Goal: Check status: Check status

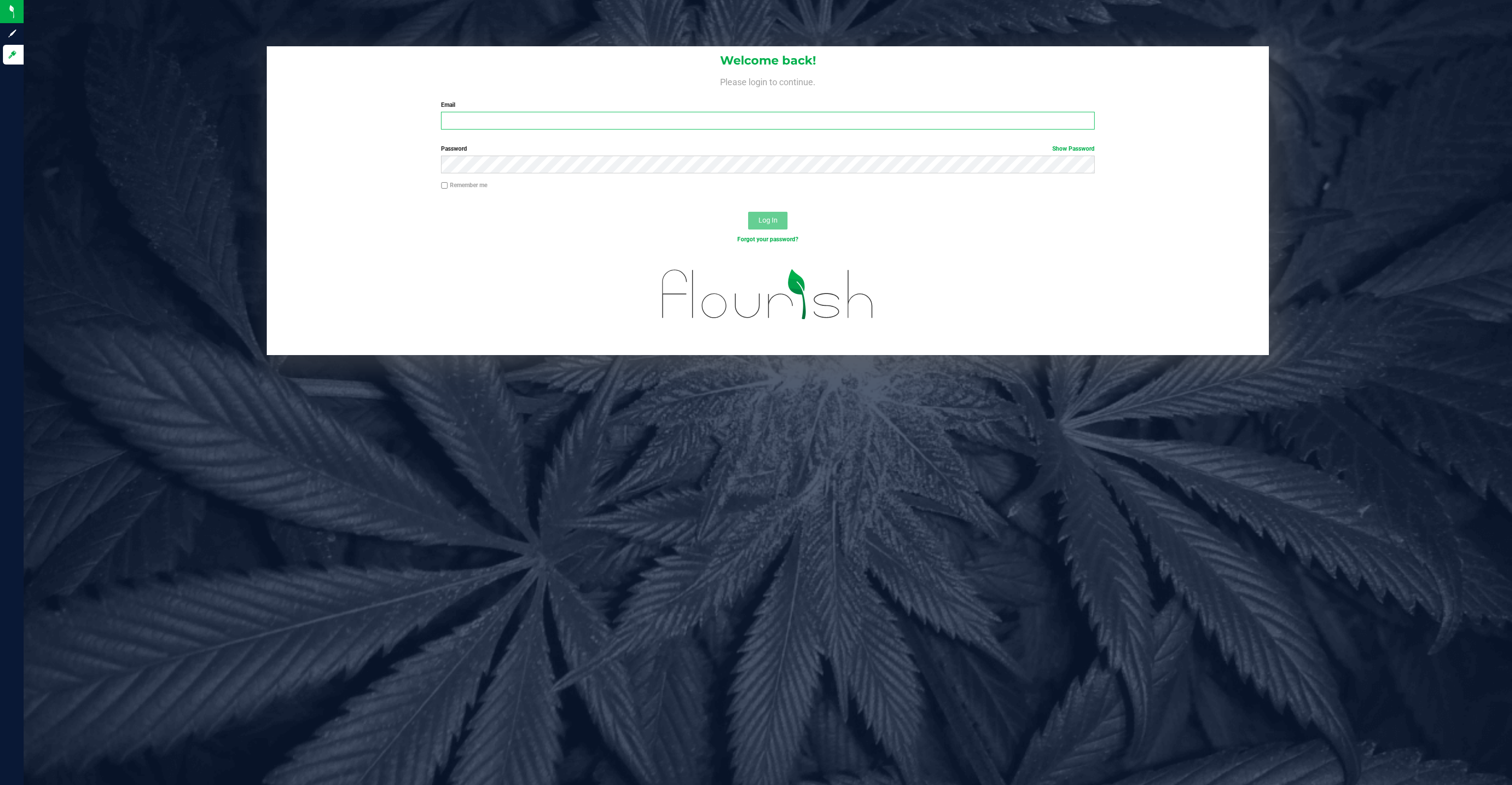
click at [461, 117] on input "Email" at bounding box center [767, 120] width 653 height 17
type input "drew@conncm.com"
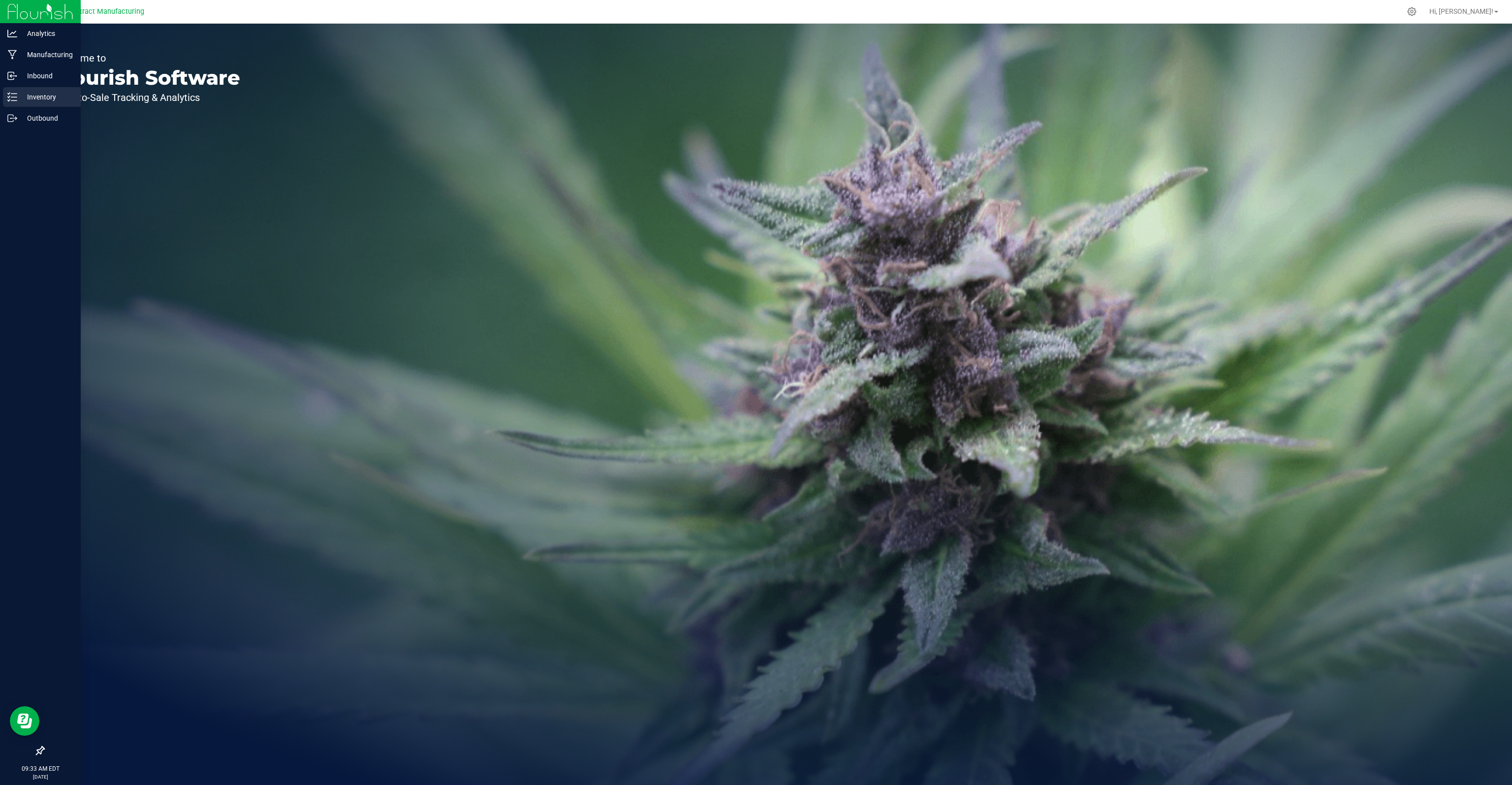
click at [43, 100] on p "Inventory" at bounding box center [46, 97] width 59 height 12
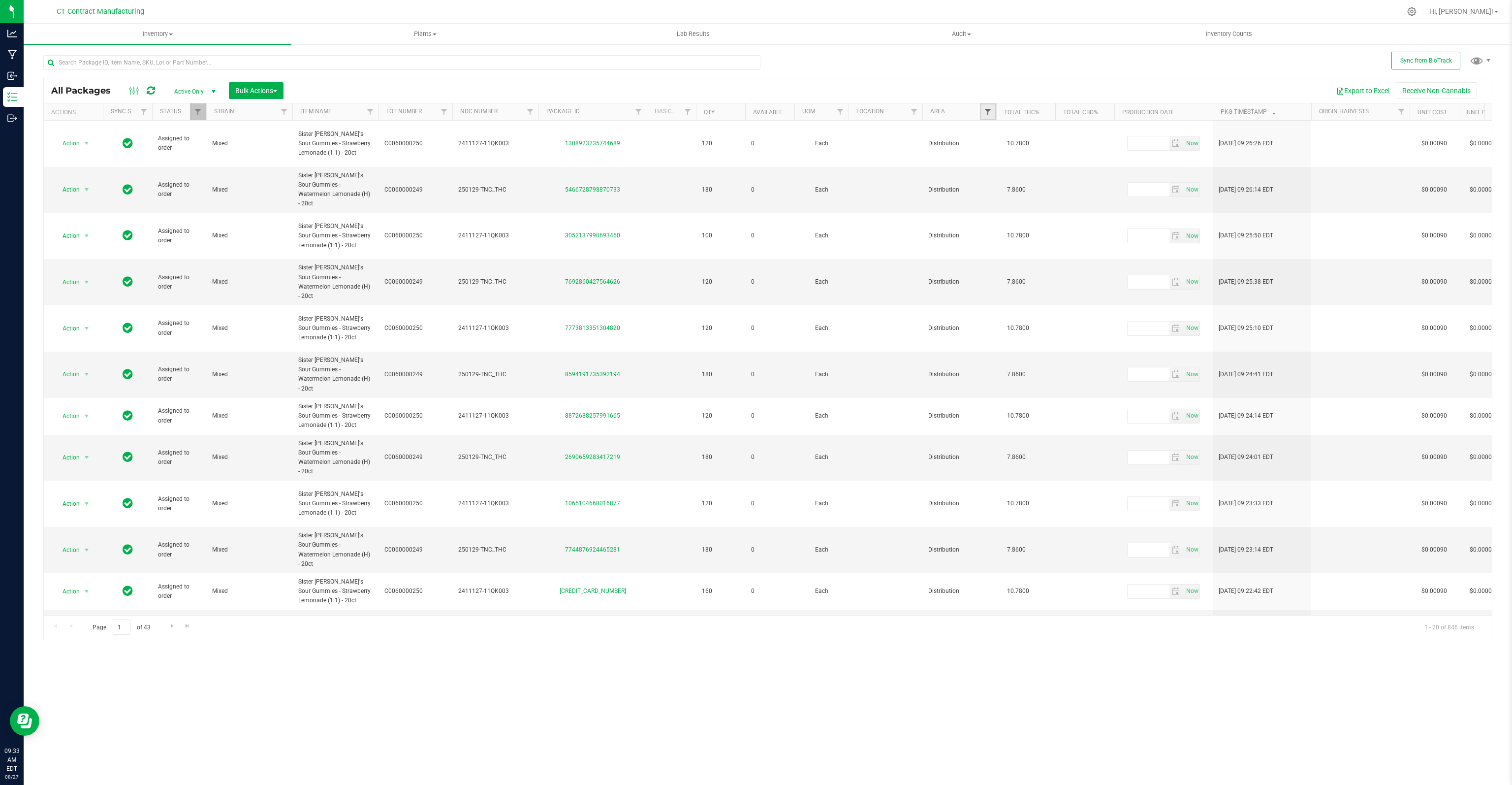
click at [985, 109] on span "Filter" at bounding box center [987, 111] width 7 height 7
click at [992, 219] on input "Lab" at bounding box center [993, 220] width 7 height 7
checkbox input "true"
click at [992, 271] on input "Processing" at bounding box center [993, 273] width 7 height 7
checkbox input "true"
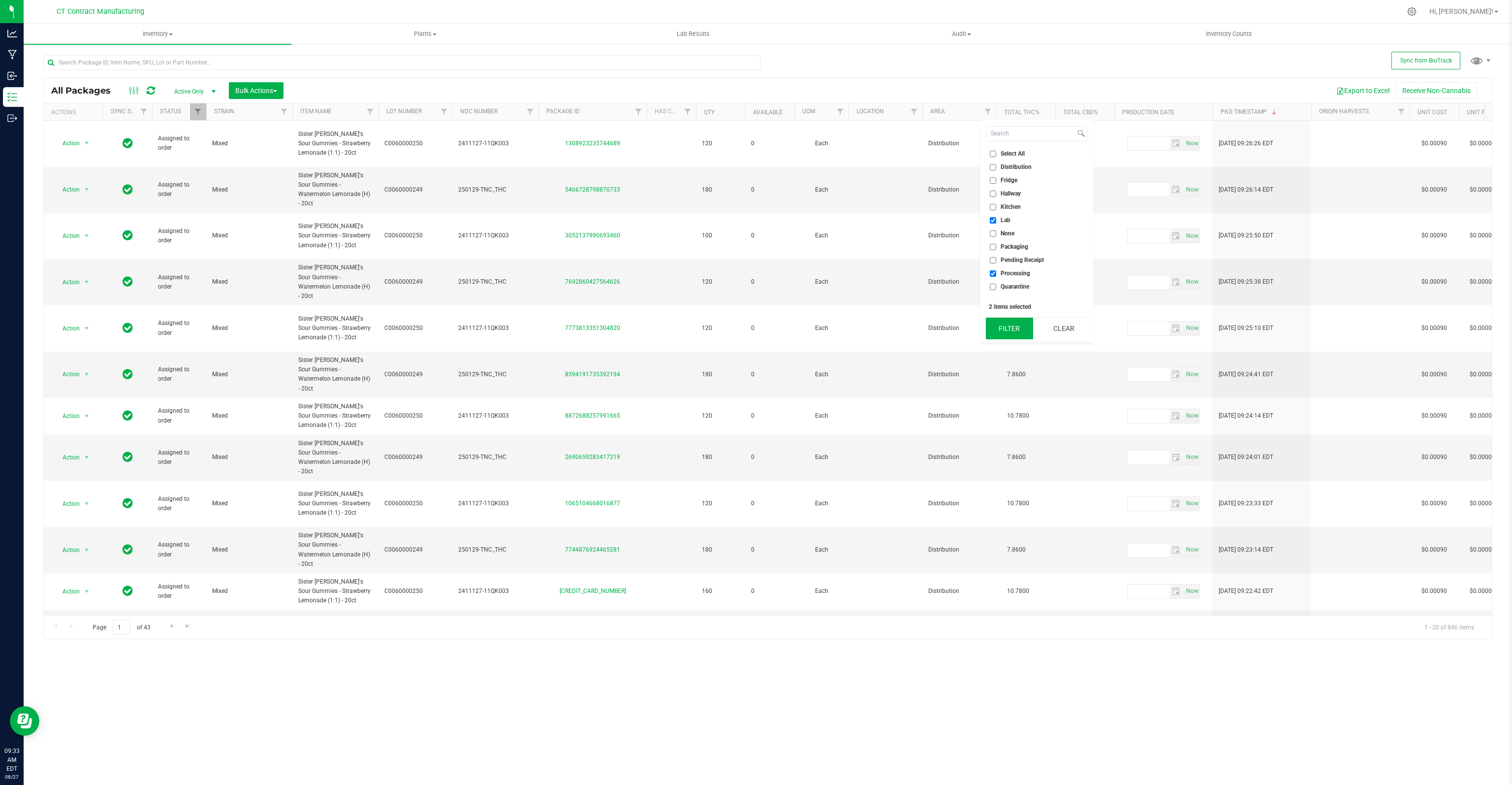
click at [1007, 331] on button "Filter" at bounding box center [1009, 328] width 47 height 22
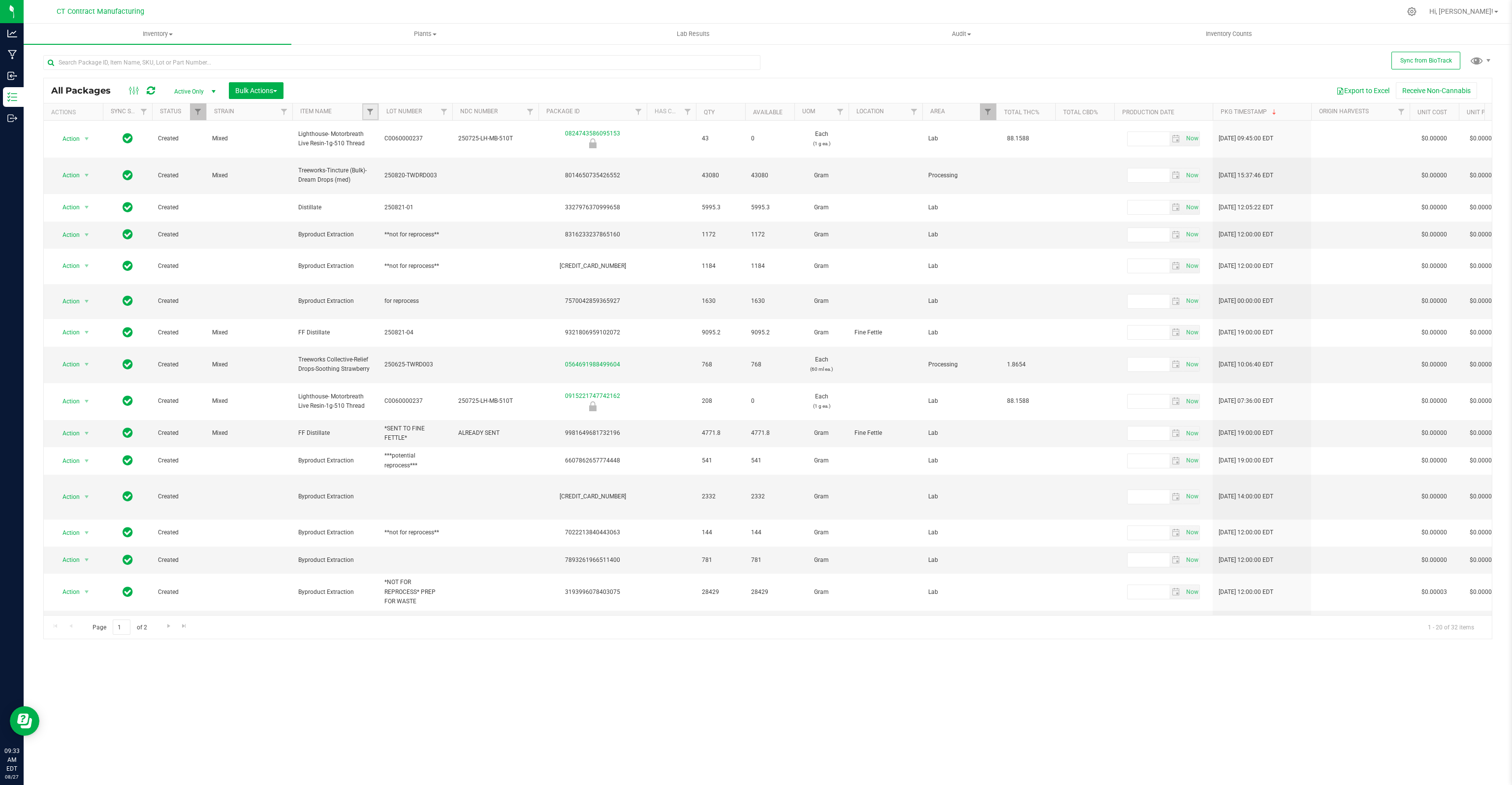
click at [373, 105] on link "Filter" at bounding box center [370, 111] width 17 height 17
type input "dist"
click at [374, 169] on input "Distillate" at bounding box center [375, 170] width 7 height 7
checkbox input "true"
click at [374, 184] on input "FF Distillate" at bounding box center [375, 184] width 7 height 7
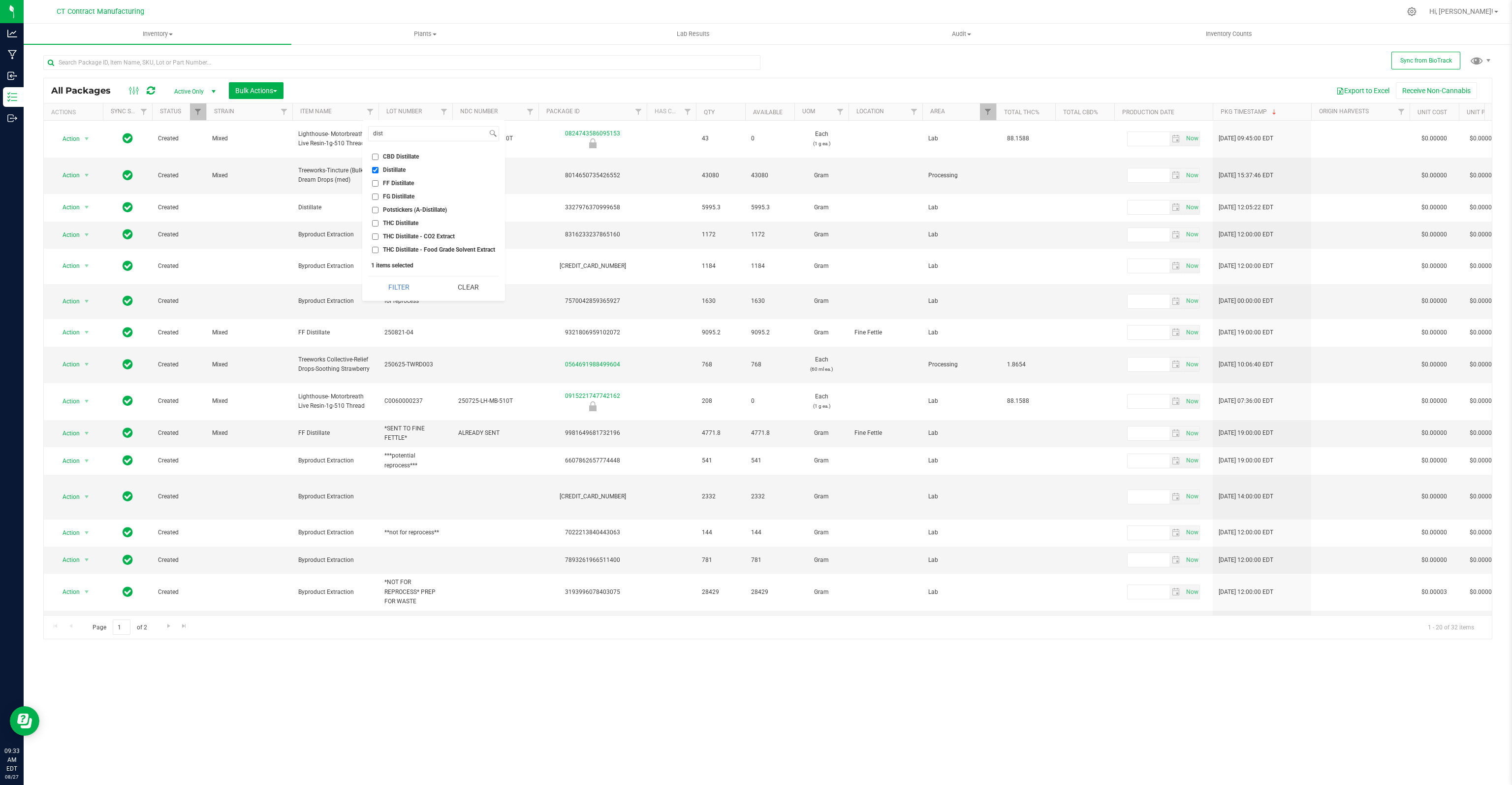
checkbox input "true"
click at [398, 285] on button "Filter" at bounding box center [399, 287] width 62 height 22
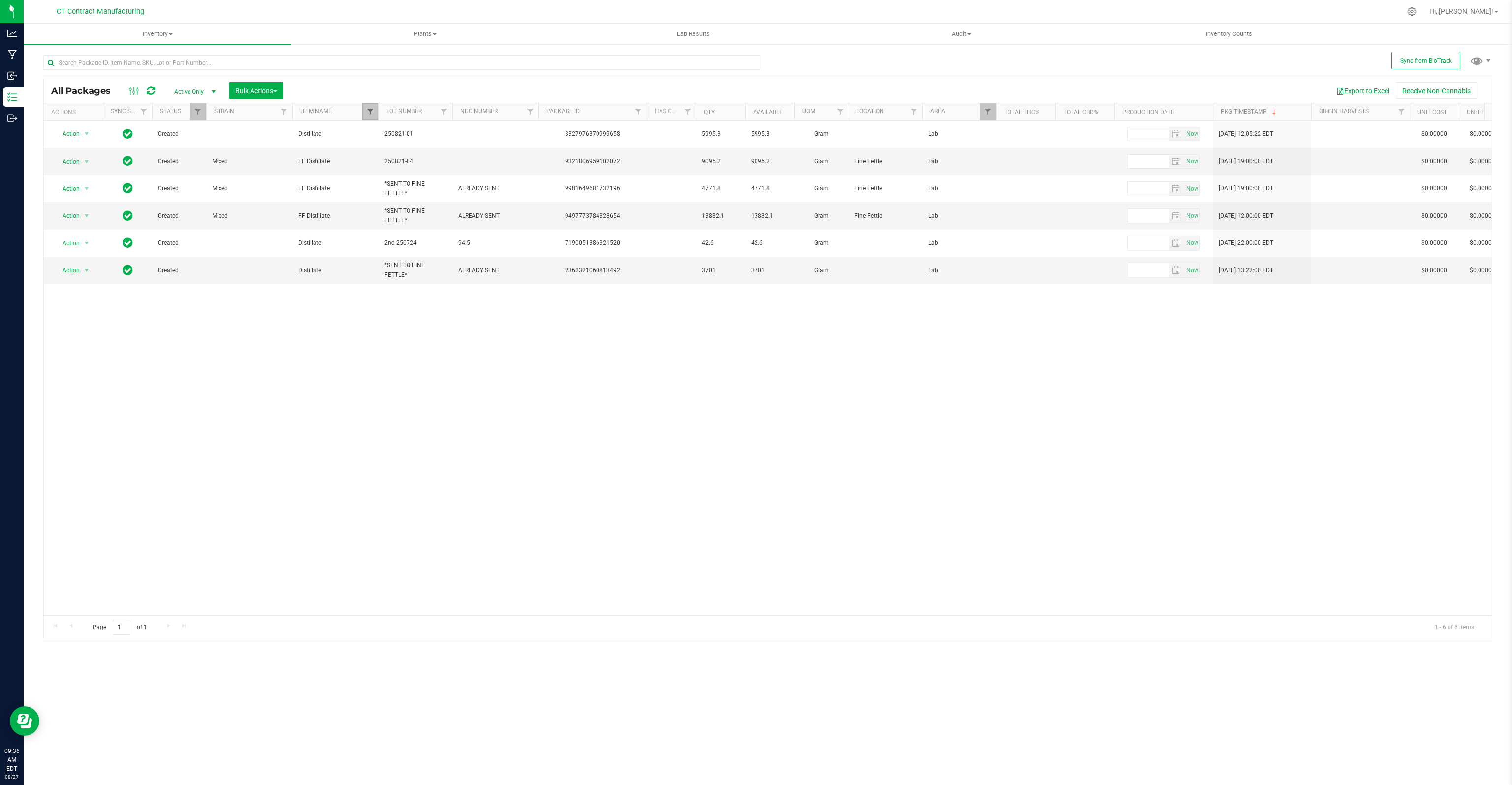
click at [370, 113] on span "Filter" at bounding box center [369, 111] width 7 height 7
click at [404, 283] on button "Filter" at bounding box center [399, 287] width 62 height 22
click at [990, 112] on span "Filter" at bounding box center [987, 111] width 7 height 7
click at [1063, 334] on button "Clear" at bounding box center [1063, 328] width 47 height 22
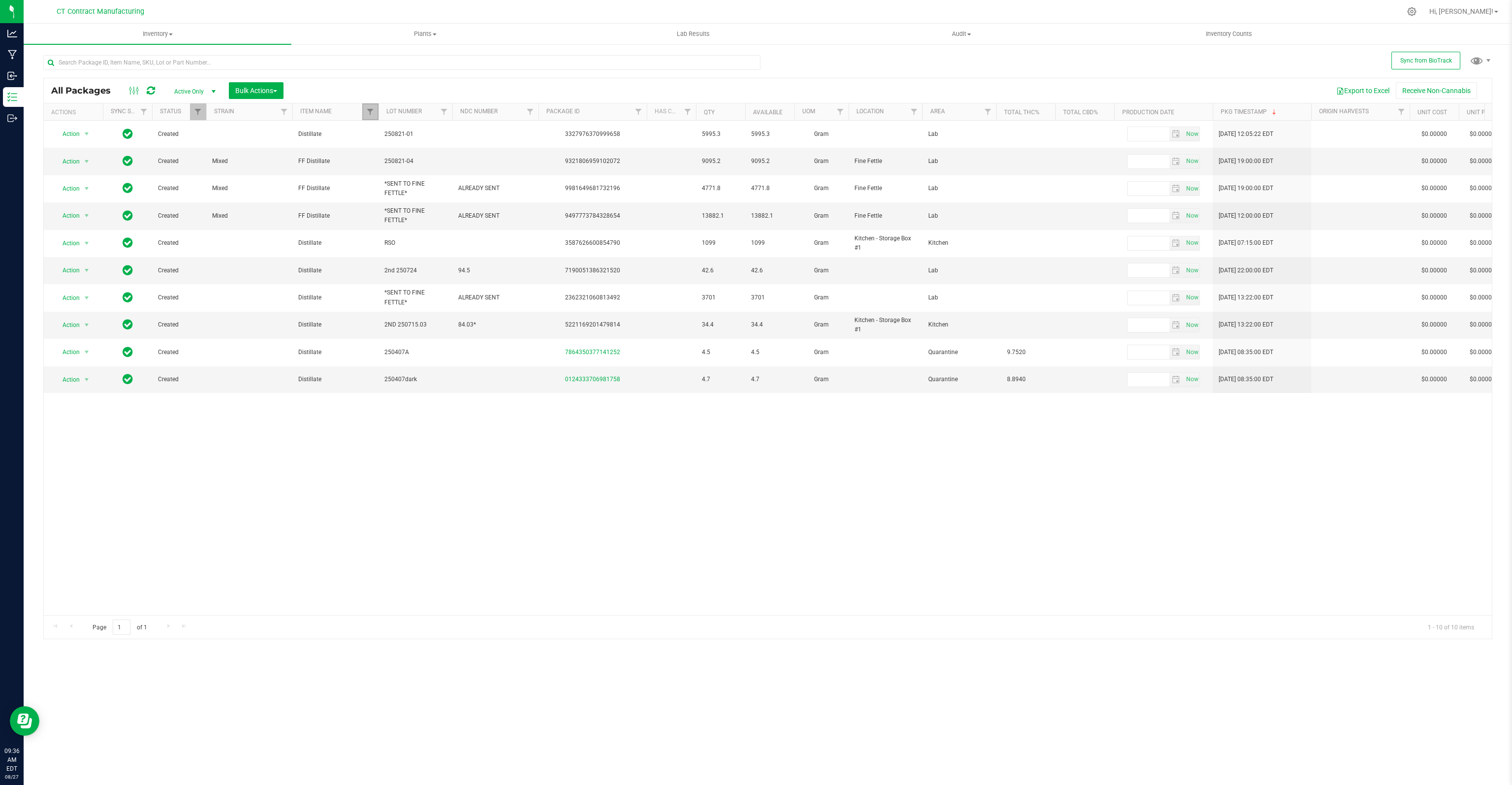
click at [375, 103] on link "Filter" at bounding box center [370, 111] width 17 height 17
click at [376, 168] on input "Distillate" at bounding box center [375, 170] width 7 height 7
checkbox input "false"
click at [375, 181] on input "FF Distillate" at bounding box center [375, 184] width 7 height 7
checkbox input "false"
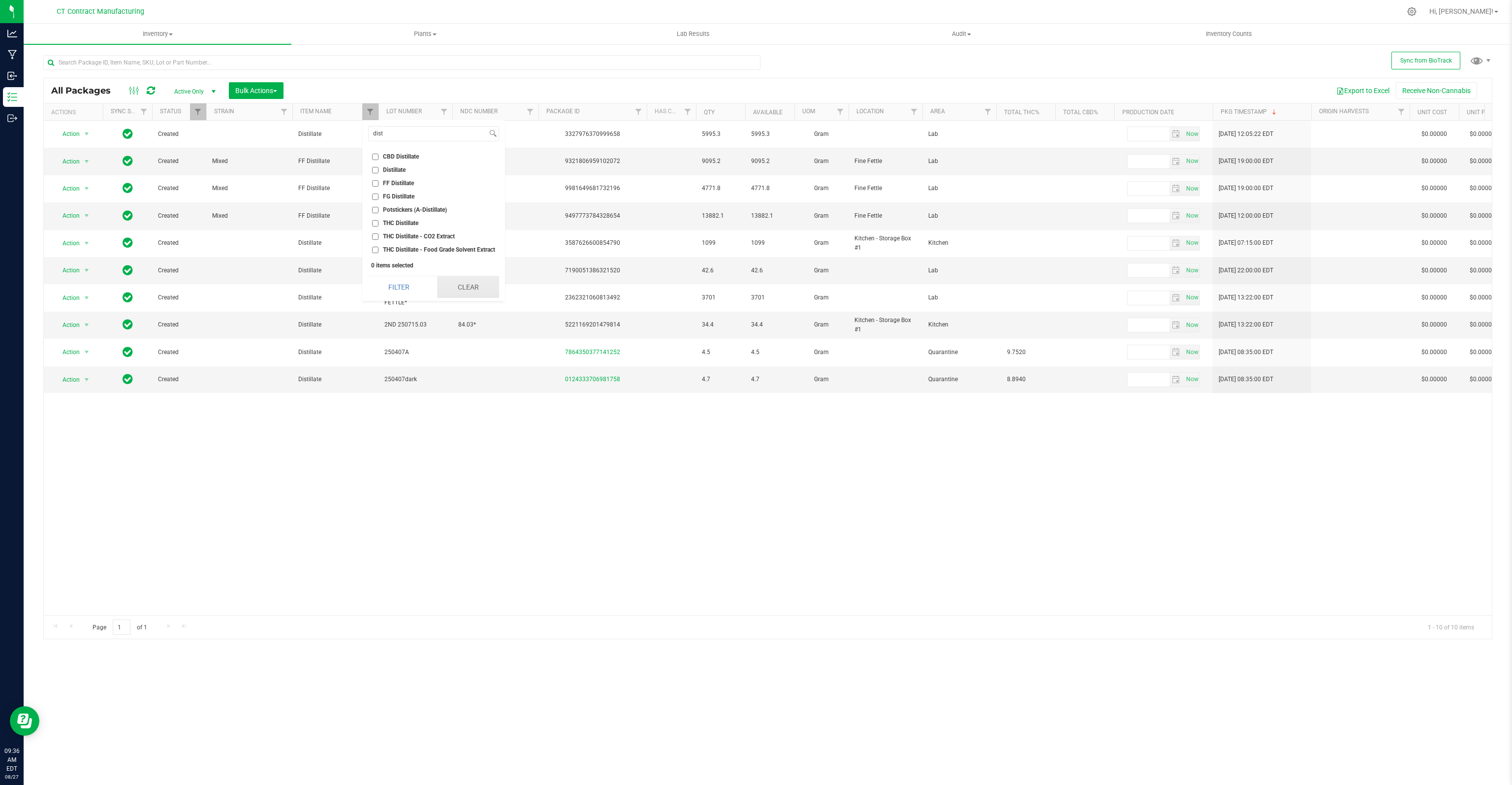
click at [477, 288] on button "Clear" at bounding box center [467, 287] width 62 height 22
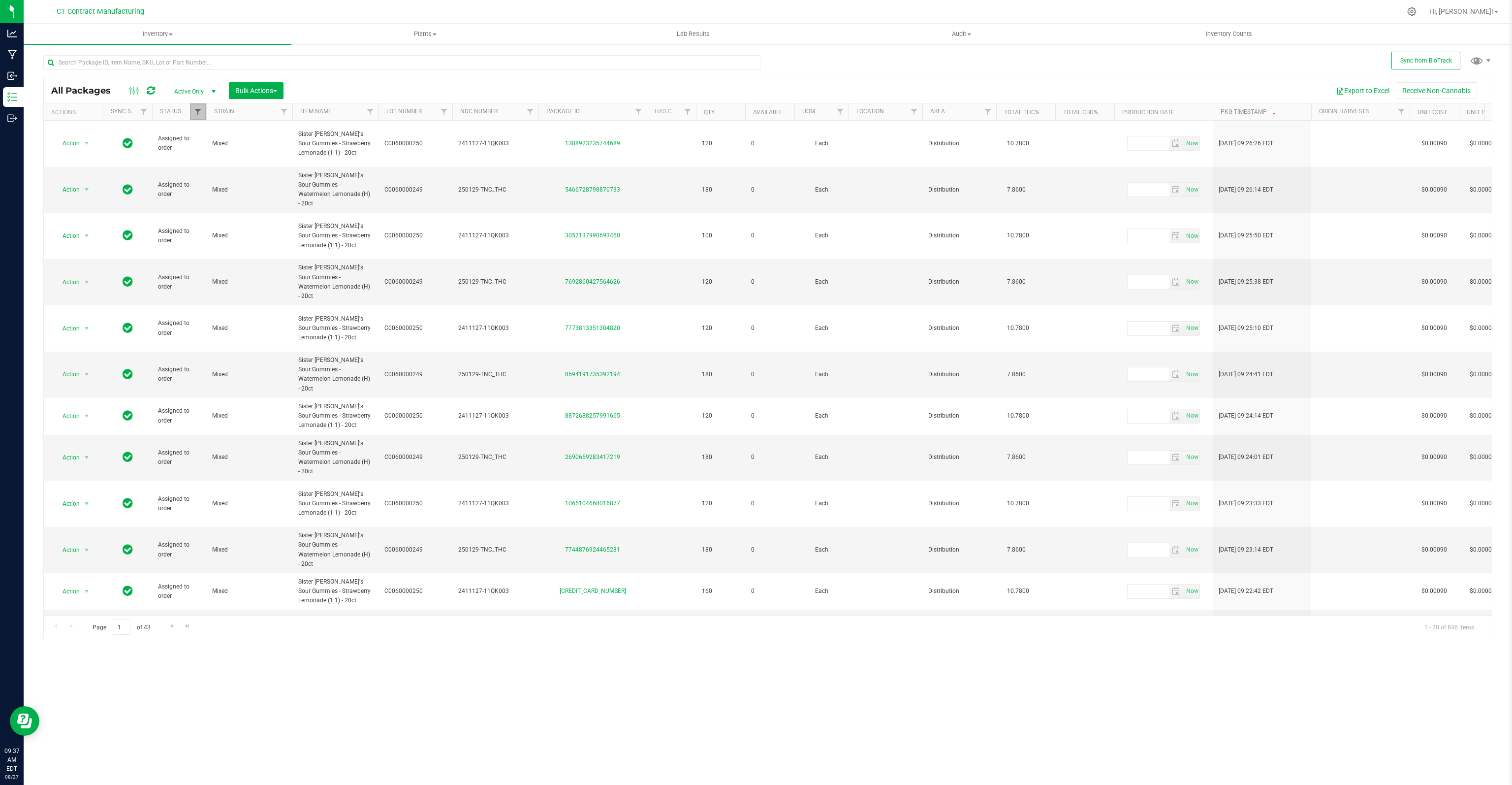
click at [197, 112] on span "Filter" at bounding box center [198, 111] width 7 height 7
click at [286, 312] on button "Clear" at bounding box center [273, 311] width 47 height 22
click at [203, 61] on input "text" at bounding box center [402, 62] width 717 height 15
click at [208, 49] on div at bounding box center [405, 62] width 724 height 32
click at [214, 65] on input "text" at bounding box center [402, 62] width 717 height 15
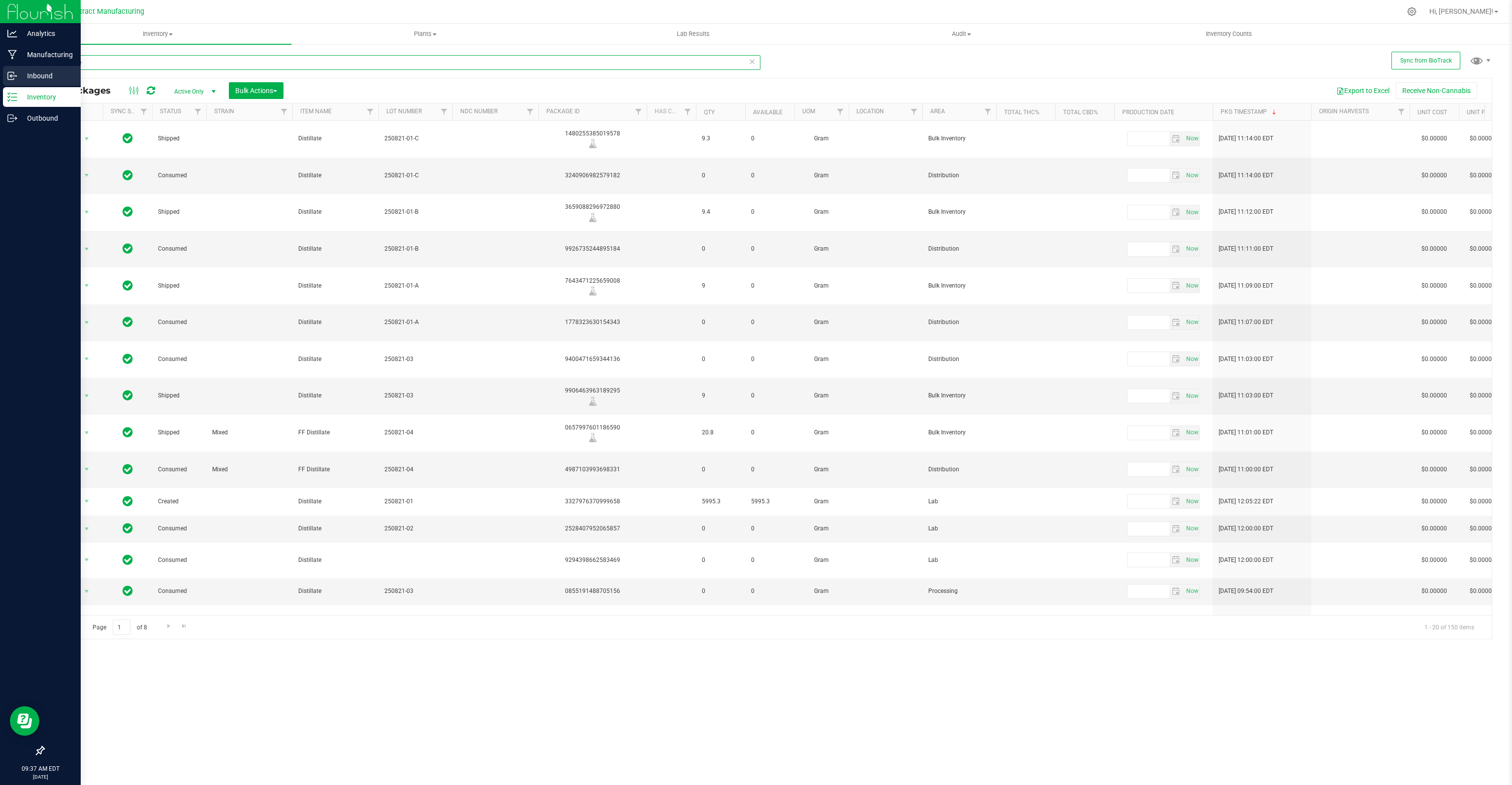
drag, startPoint x: 126, startPoint y: 62, endPoint x: 2, endPoint y: 79, distance: 125.2
click at [2, 79] on div "Analytics Manufacturing Inbound Inventory Outbound 09:37 AM EDT 08/27/2025 08/2…" at bounding box center [756, 392] width 1512 height 785
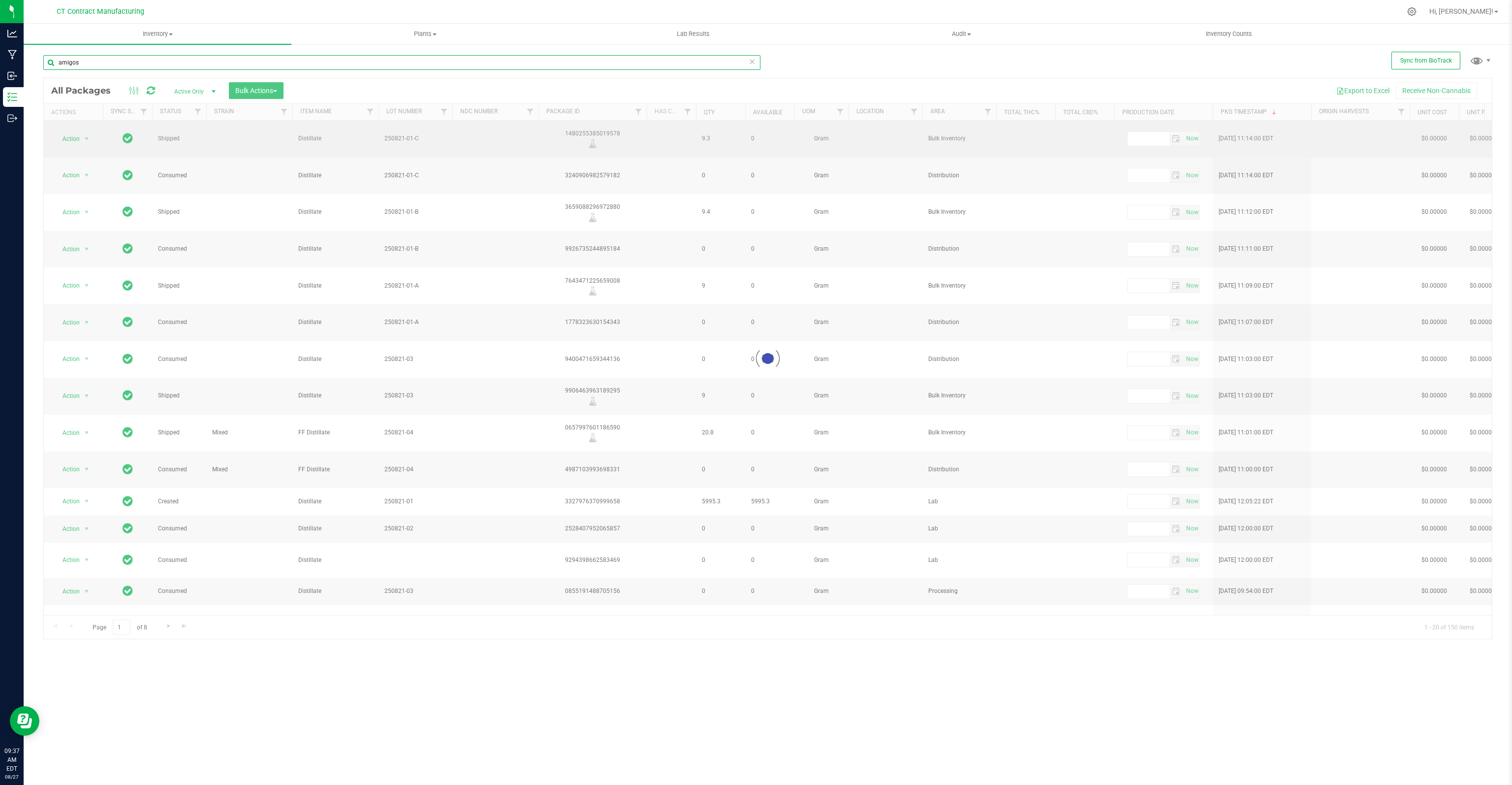
type input "amigos"
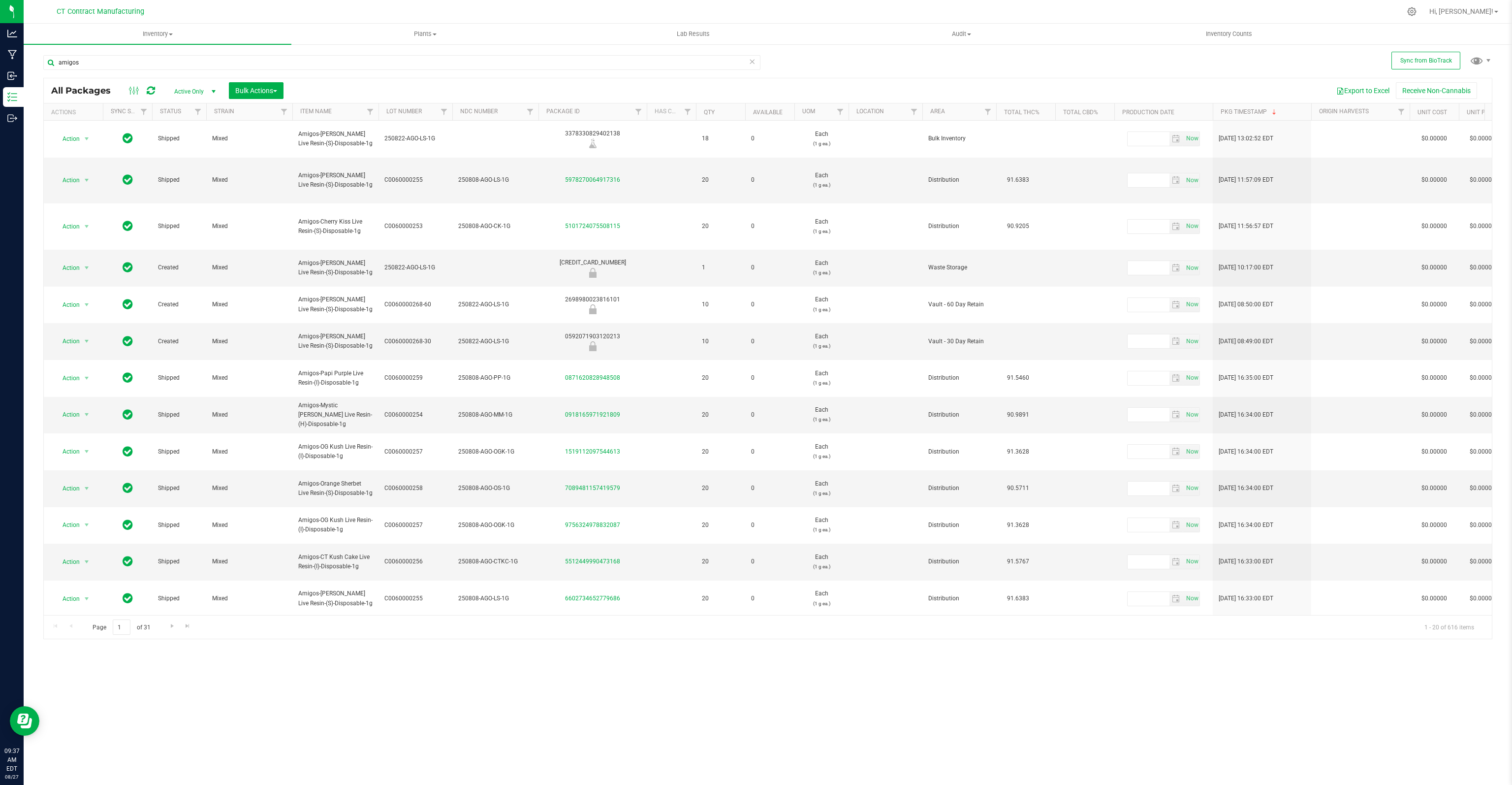
click at [195, 90] on span "Active Only" at bounding box center [193, 91] width 54 height 14
click at [398, 84] on div "Export to Excel Receive Non-Cannabis" at bounding box center [887, 91] width 1193 height 17
click at [366, 111] on span "Filter" at bounding box center [369, 111] width 7 height 7
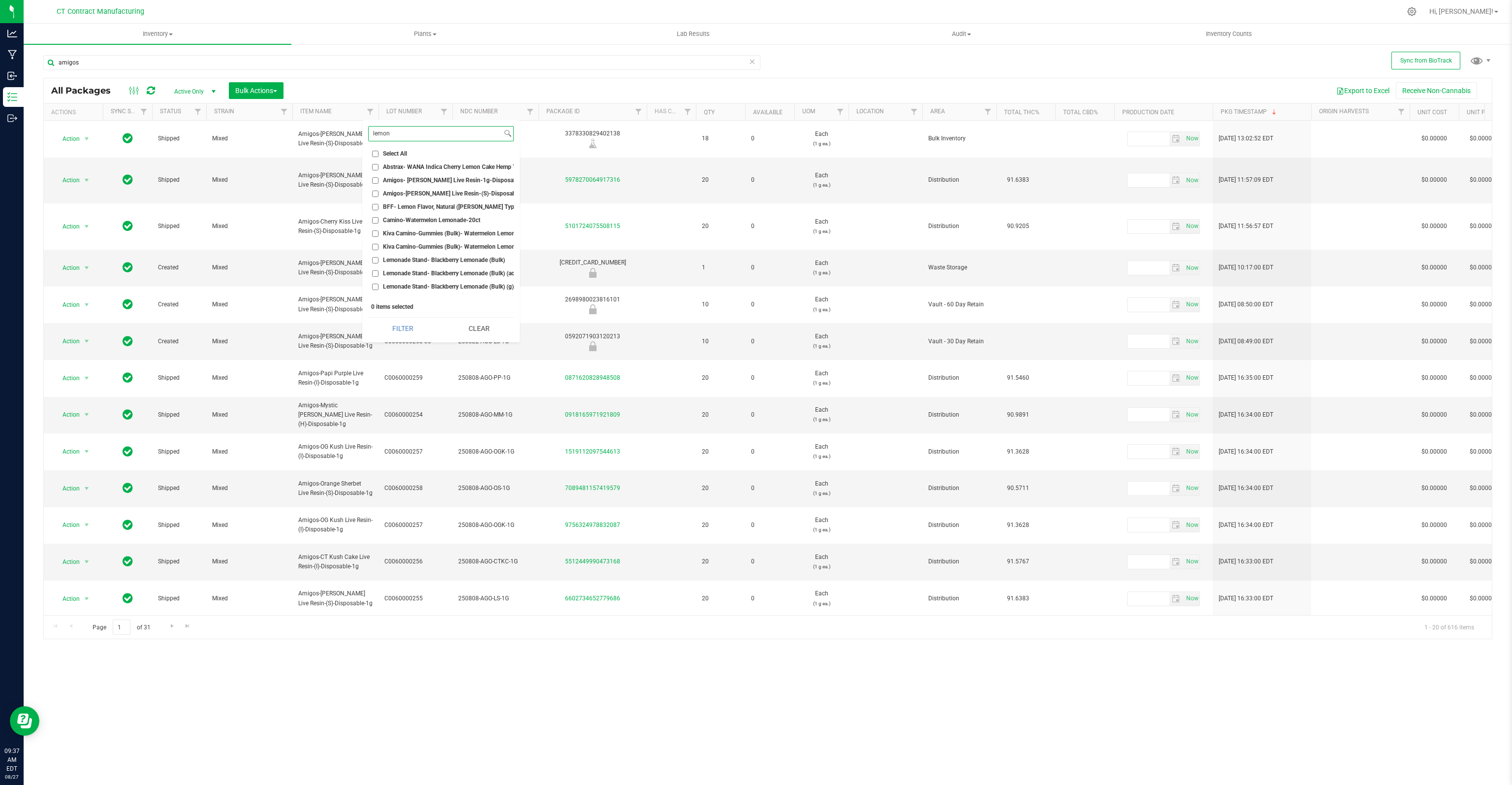
type input "lemon"
click at [376, 190] on input "Amigos-Lemon Skunk Live Resin-(S)-Disposable-1g" at bounding box center [375, 194] width 7 height 7
checkbox input "true"
click at [404, 336] on button "Filter" at bounding box center [403, 328] width 70 height 22
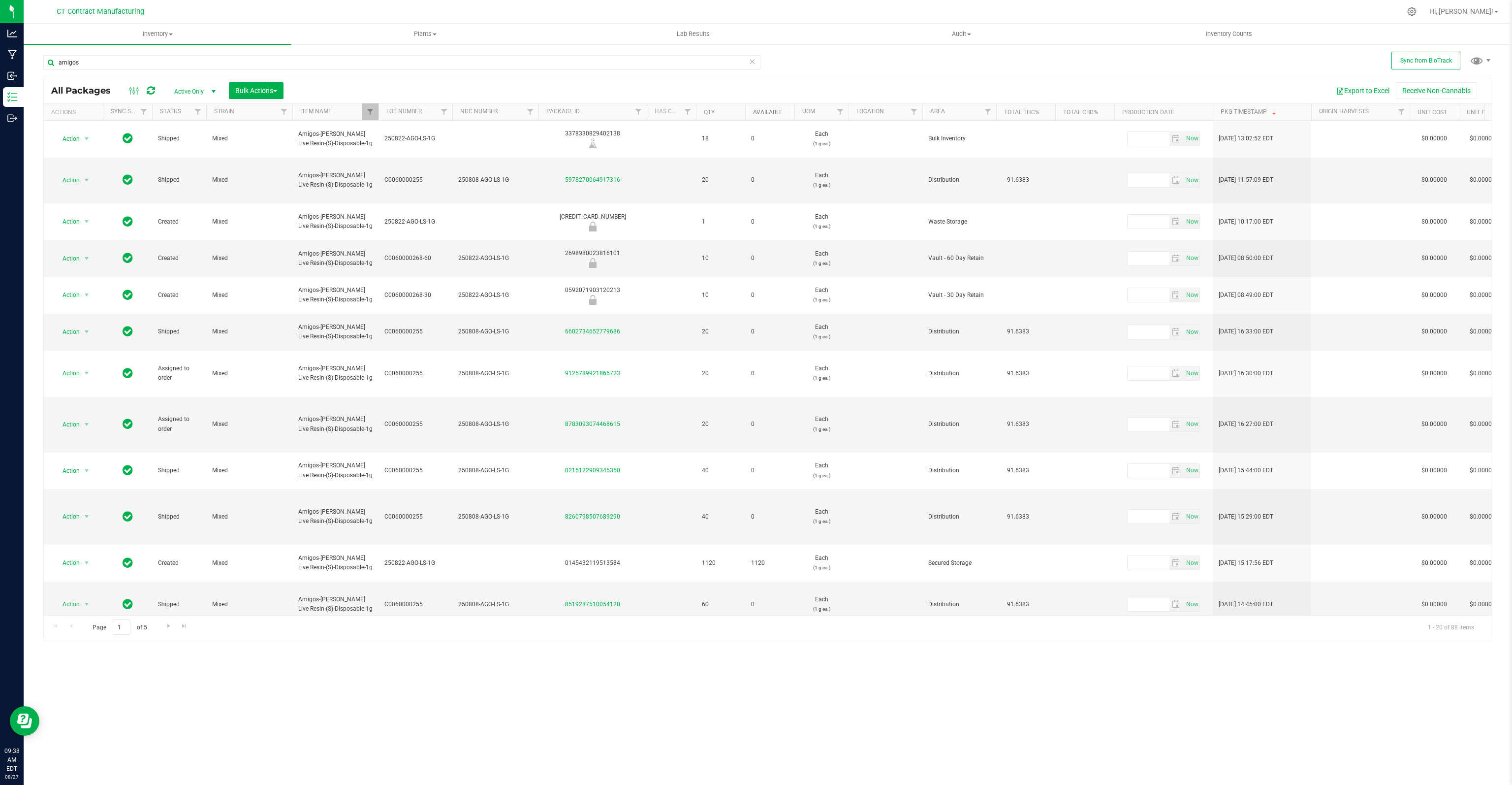
click at [766, 113] on link "Available" at bounding box center [768, 112] width 30 height 7
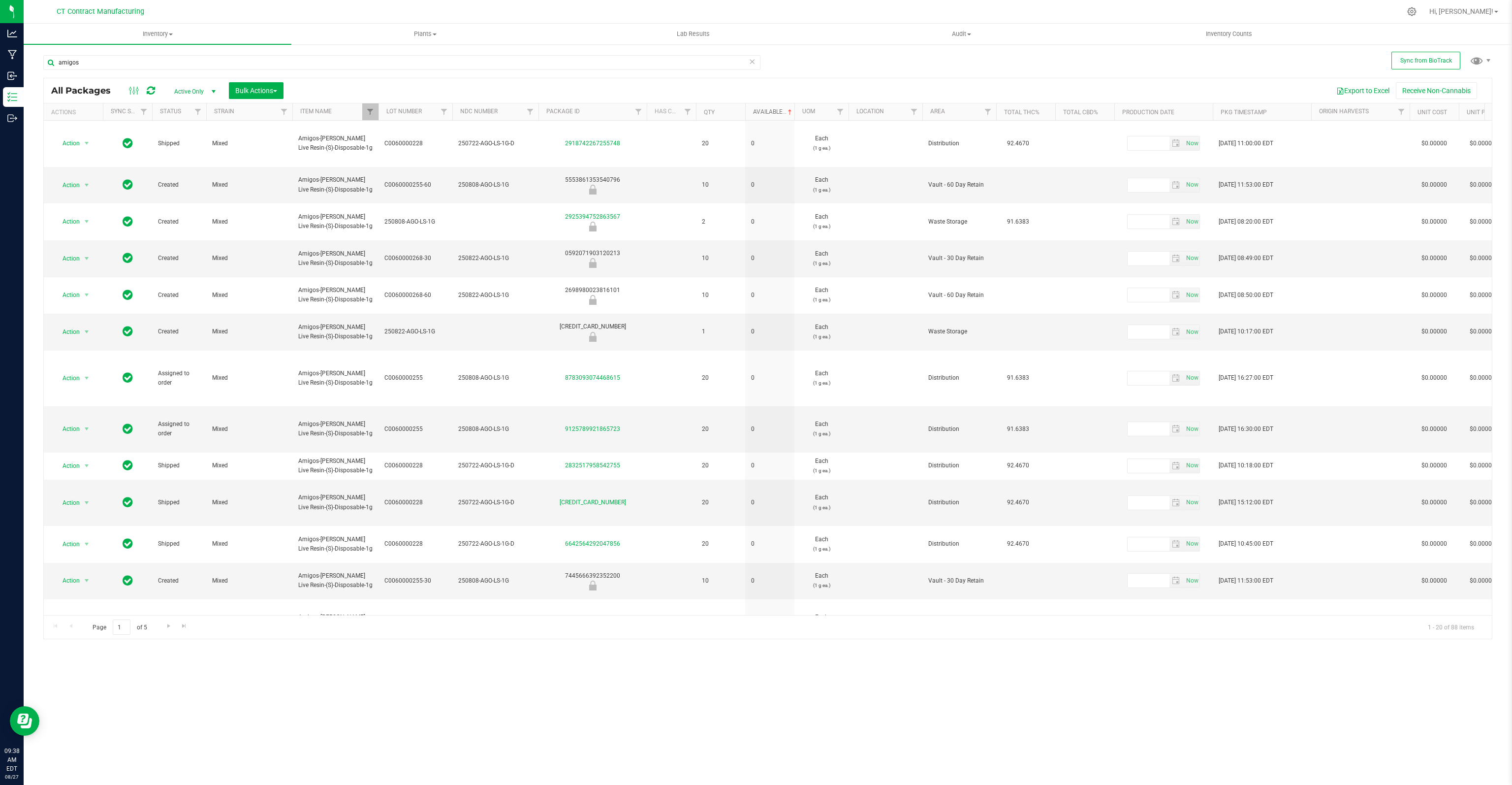
click at [762, 110] on link "Available" at bounding box center [773, 111] width 41 height 7
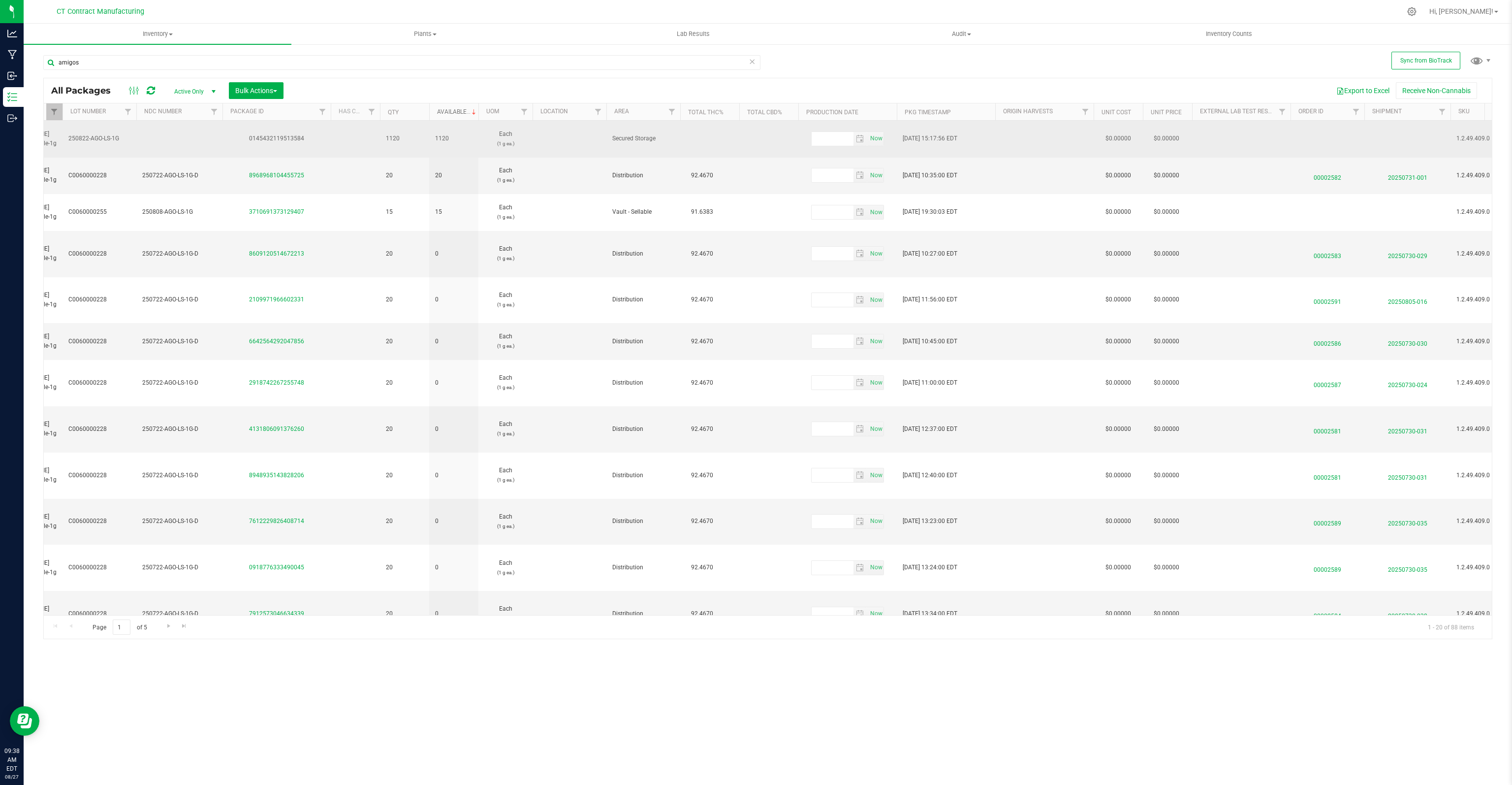
scroll to position [0, 684]
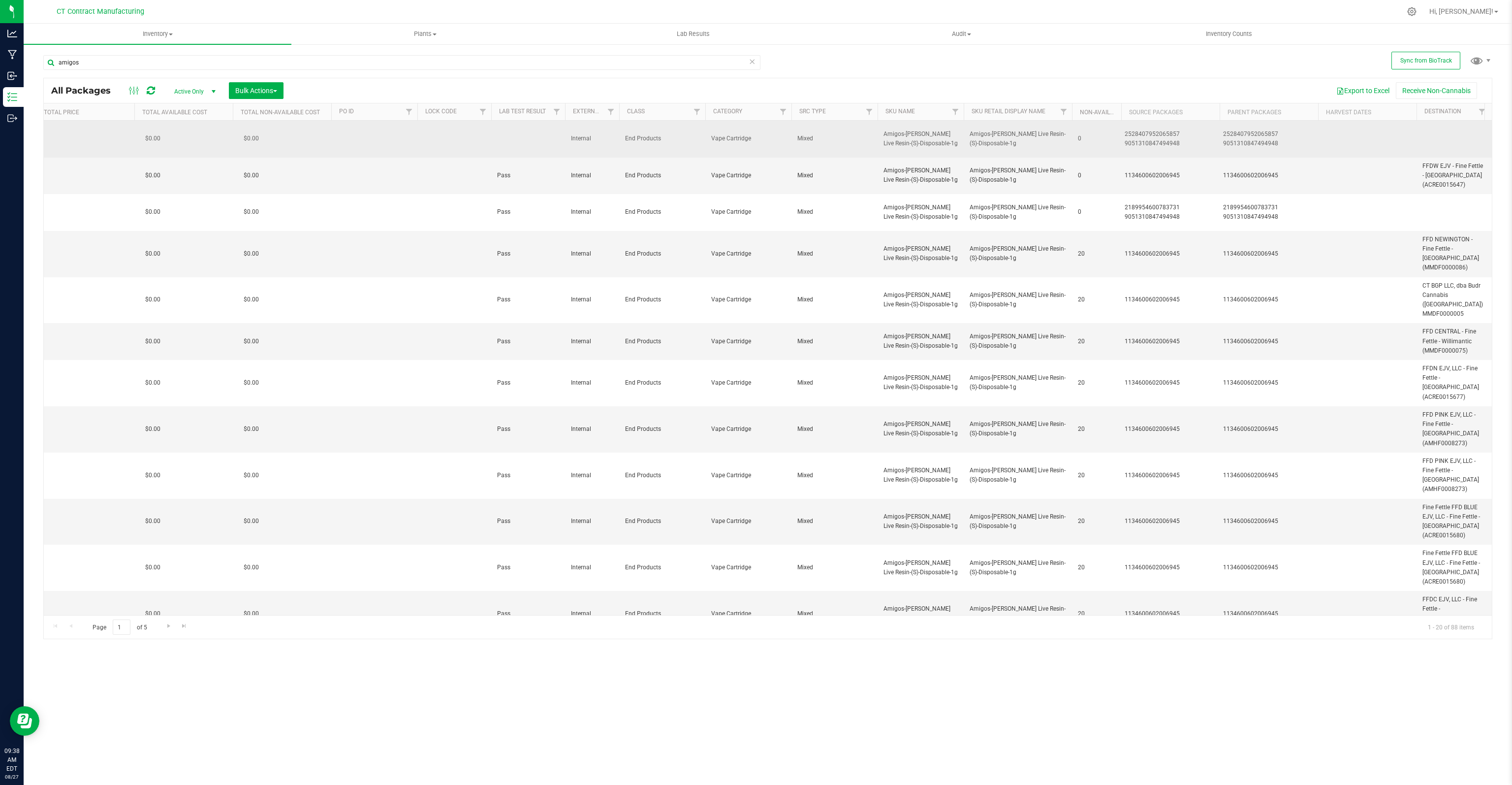
click at [1153, 130] on div "2528407952065857" at bounding box center [1170, 134] width 92 height 9
copy div "2528407952065857"
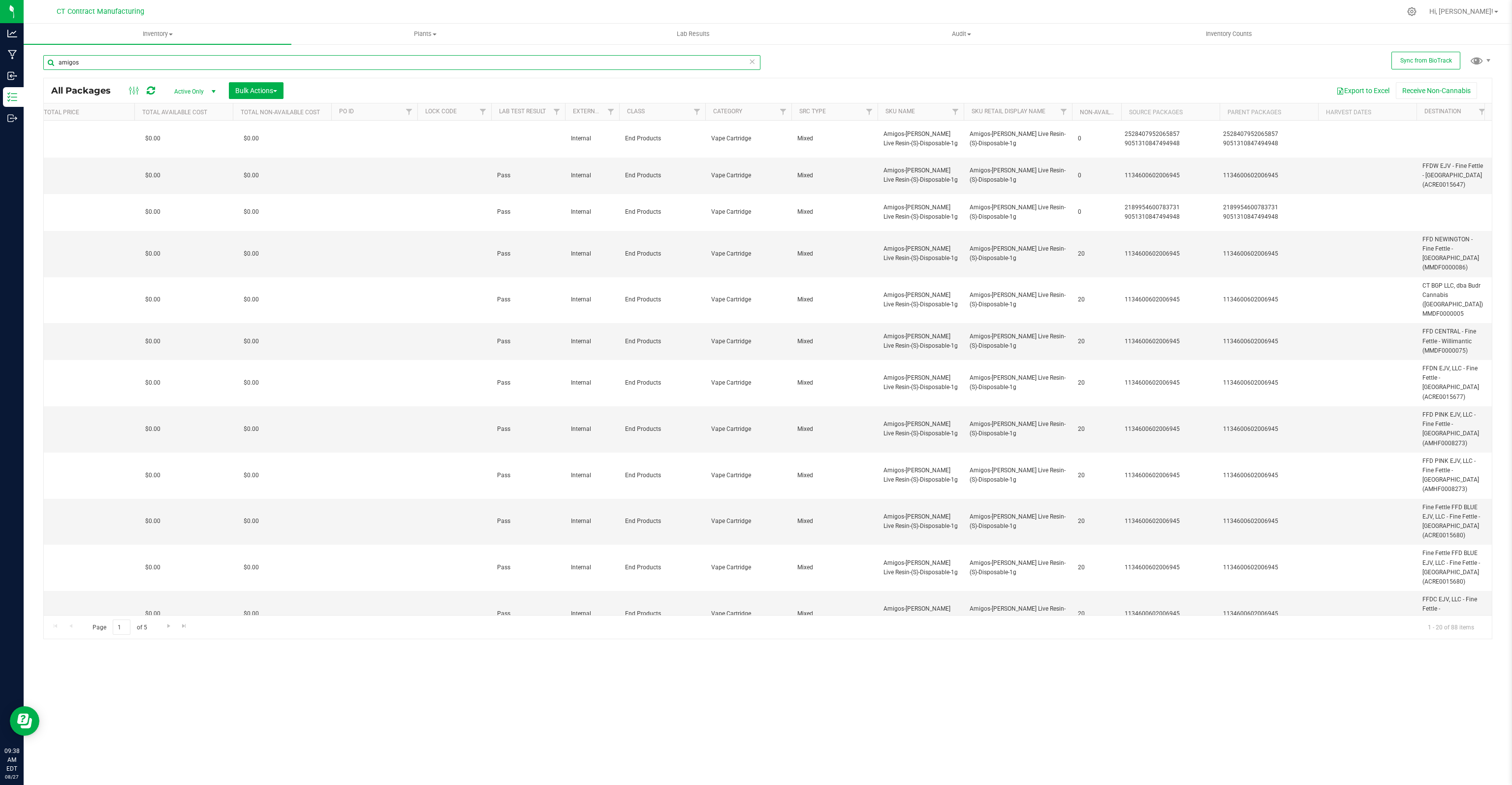
click at [76, 63] on input "amigos" at bounding box center [402, 62] width 717 height 15
paste input "2528407952065857"
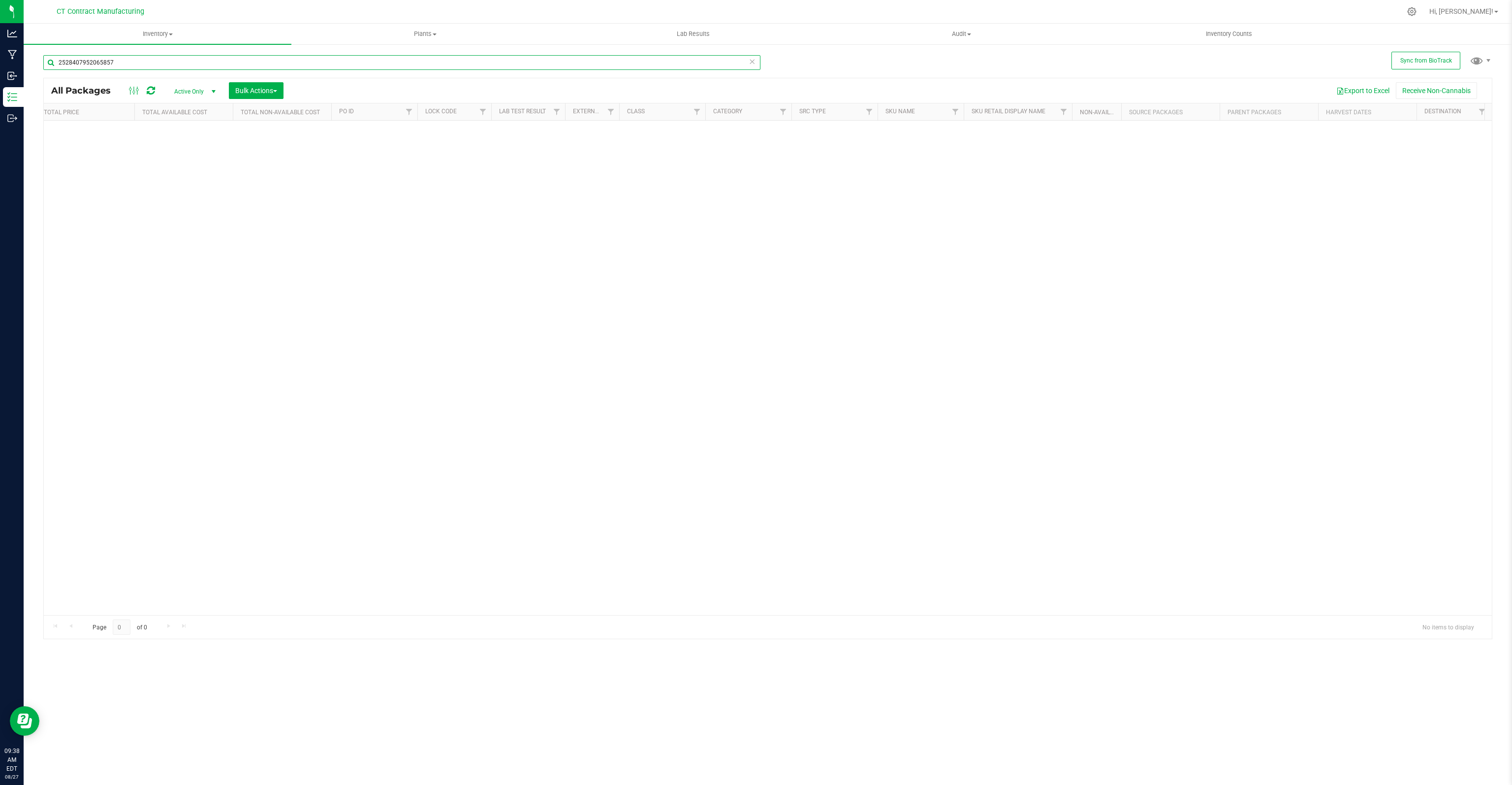
type input "2528407952065857"
click at [201, 89] on span "Active Only" at bounding box center [193, 91] width 54 height 14
click at [185, 145] on li "All" at bounding box center [193, 152] width 53 height 15
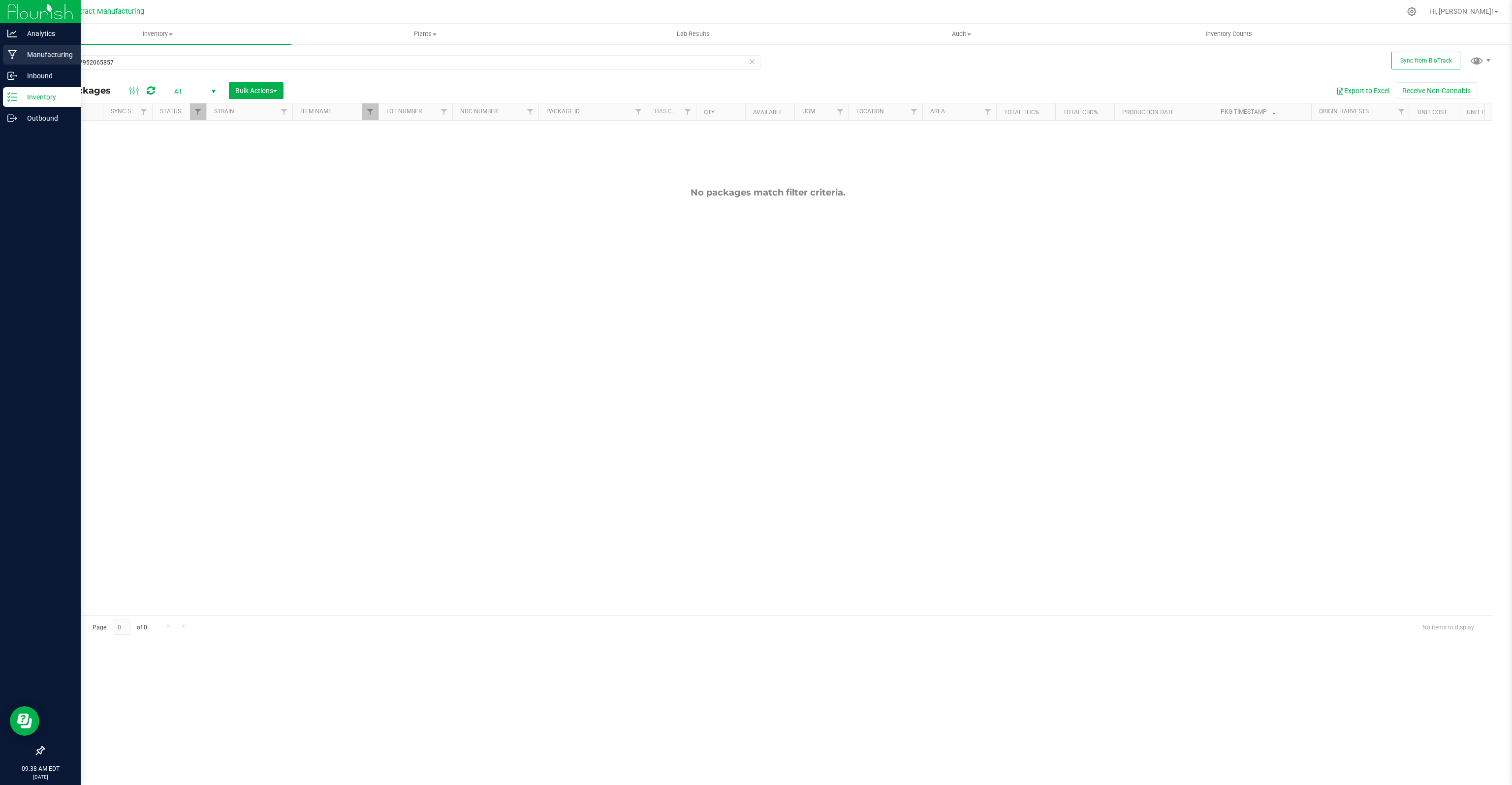
click at [45, 55] on p "Manufacturing" at bounding box center [46, 55] width 59 height 12
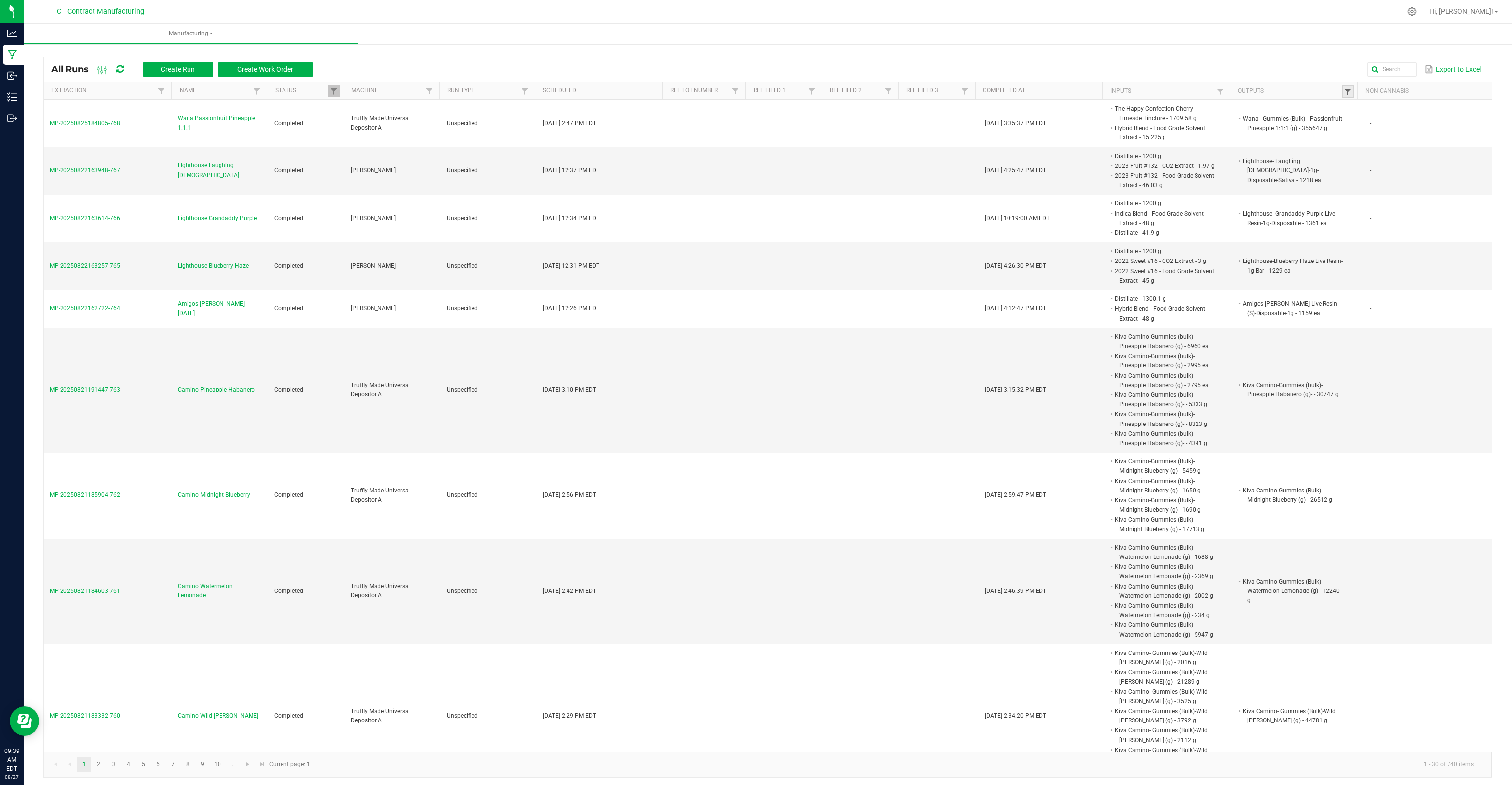
click at [1344, 89] on span at bounding box center [1347, 91] width 7 height 7
click at [1369, 114] on input "text" at bounding box center [1392, 110] width 101 height 15
type input "lemon skunk"
click at [1421, 139] on button "Filter" at bounding box center [1417, 137] width 49 height 22
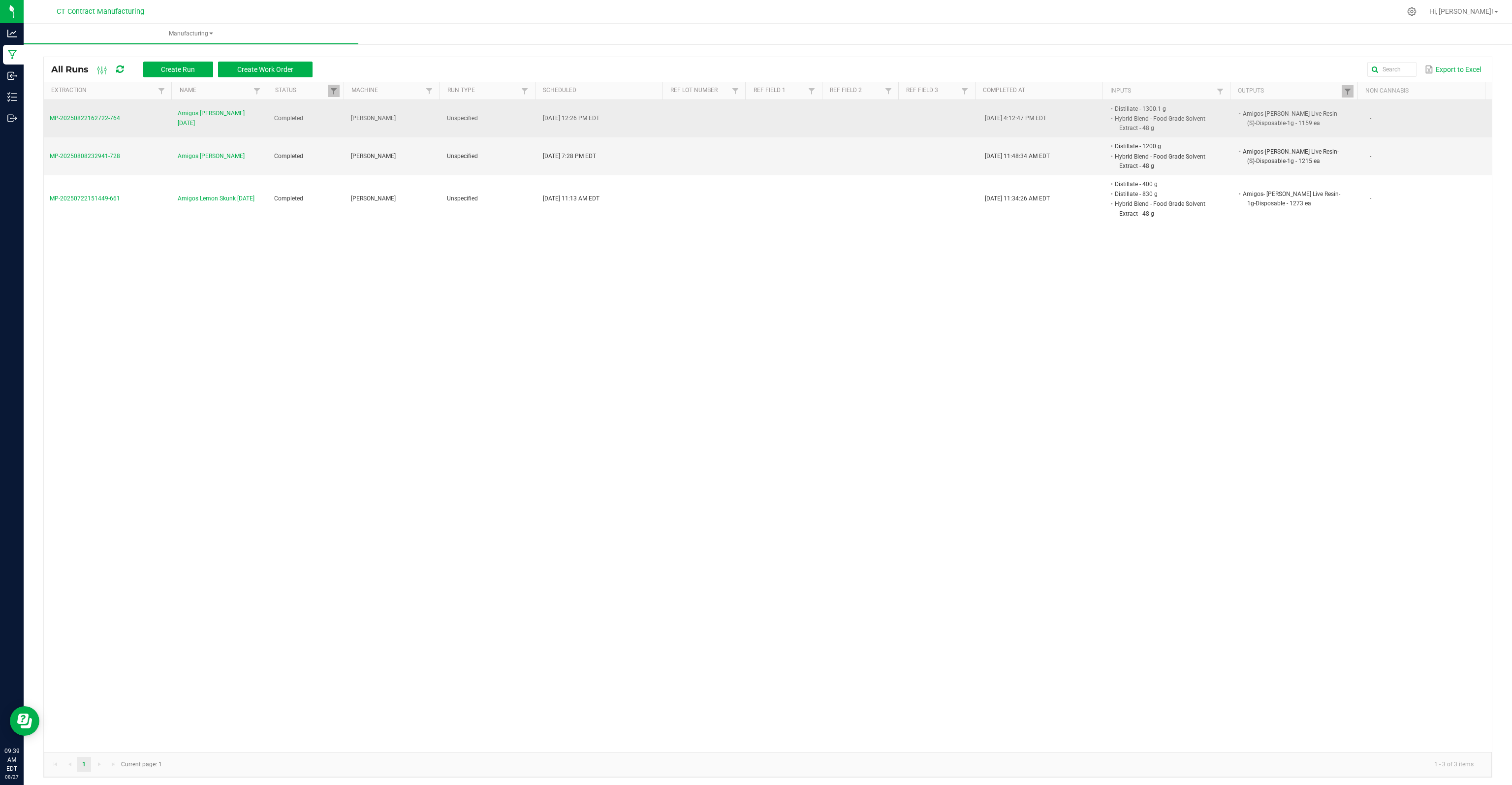
click at [772, 120] on td at bounding box center [786, 119] width 76 height 38
click at [208, 117] on span "Amigos Lemon Skunk 8/22/25" at bounding box center [219, 118] width 84 height 19
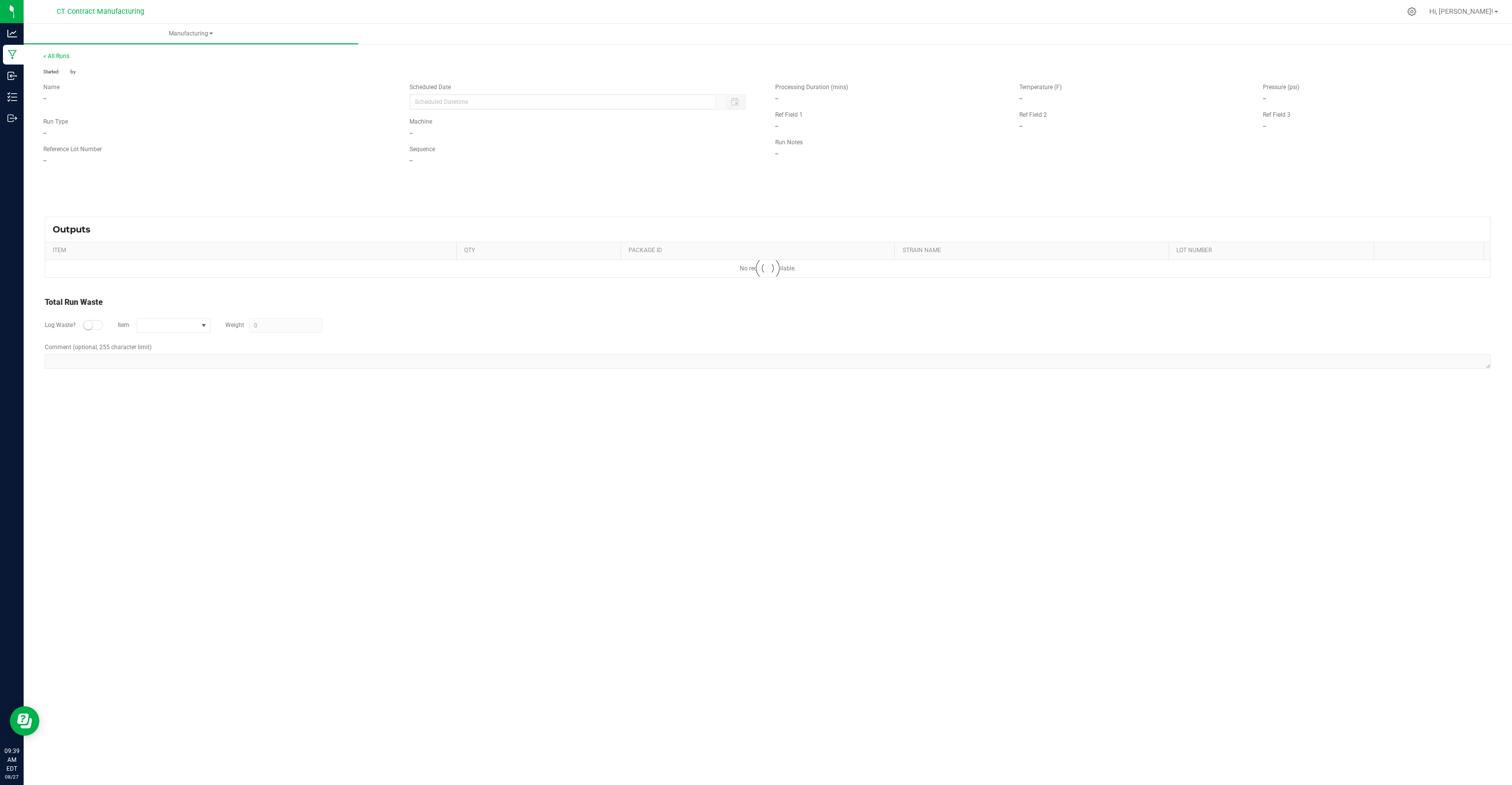
type input "08/22/2025 12:26 PM"
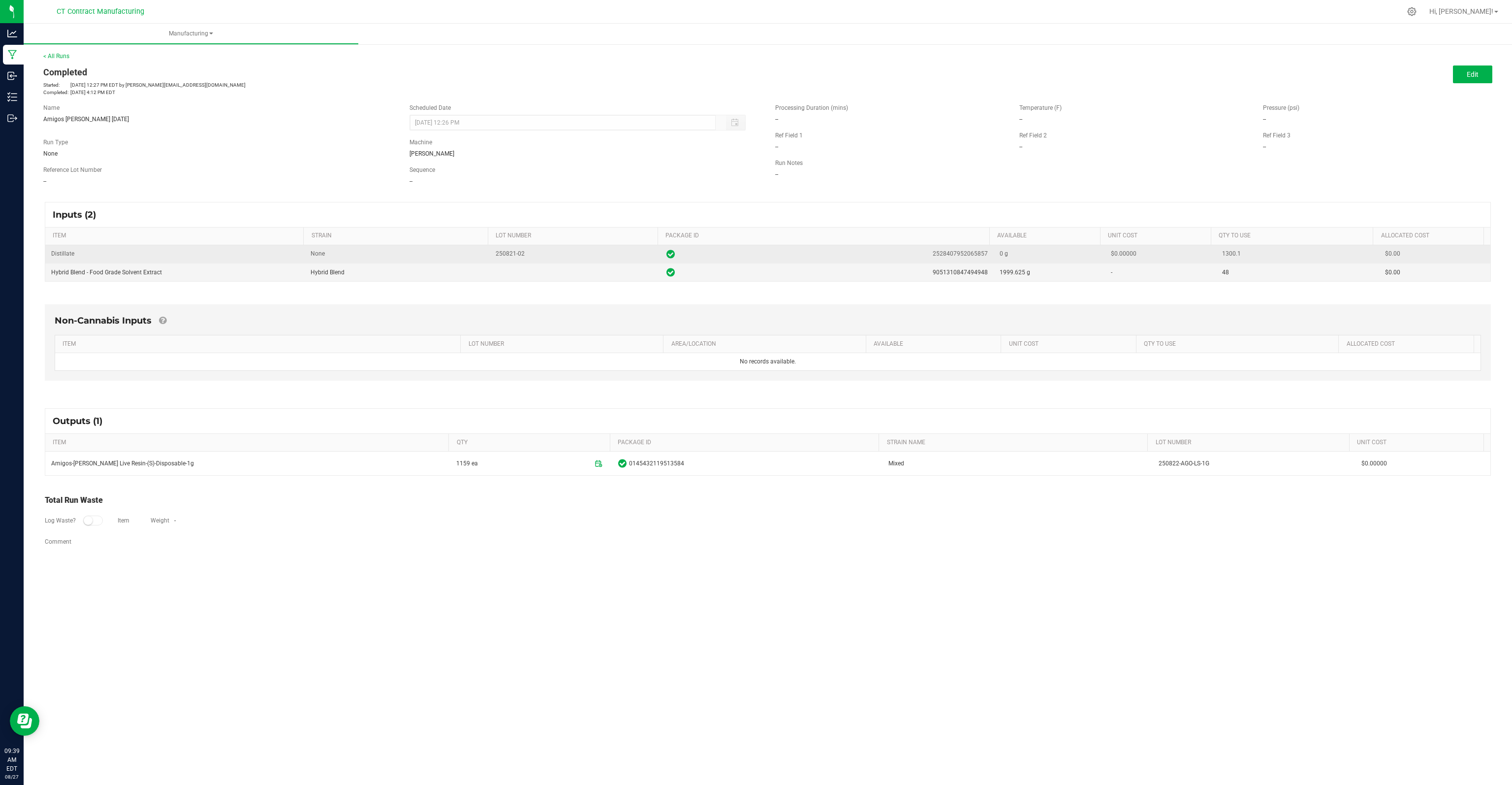
click at [956, 253] on span "2528407952065857" at bounding box center [960, 253] width 55 height 9
copy span "2528407952065857"
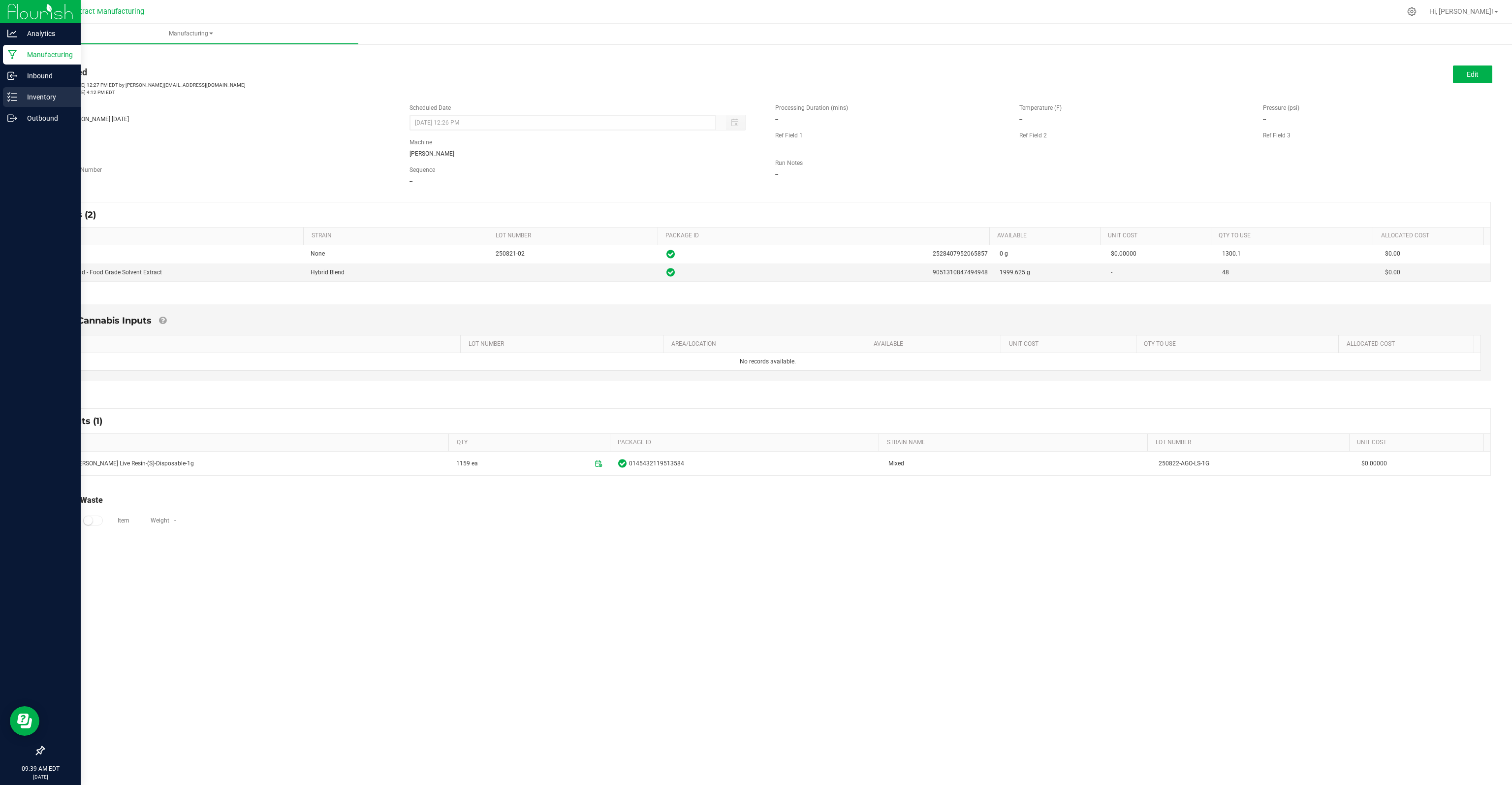
click at [38, 94] on p "Inventory" at bounding box center [46, 97] width 59 height 12
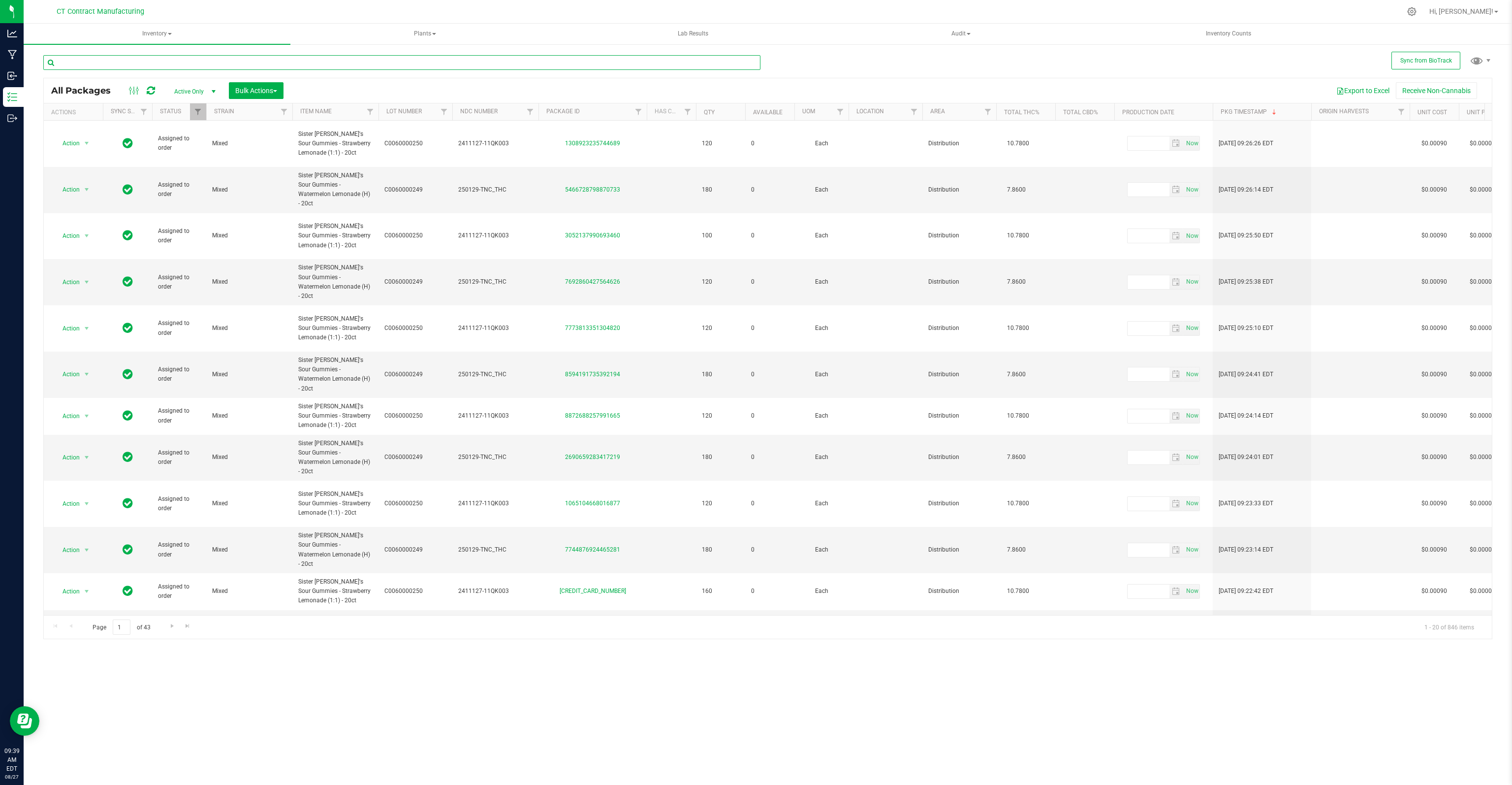
click at [118, 63] on input "text" at bounding box center [402, 62] width 717 height 15
paste input "2528407952065857"
type input "2528407952065857"
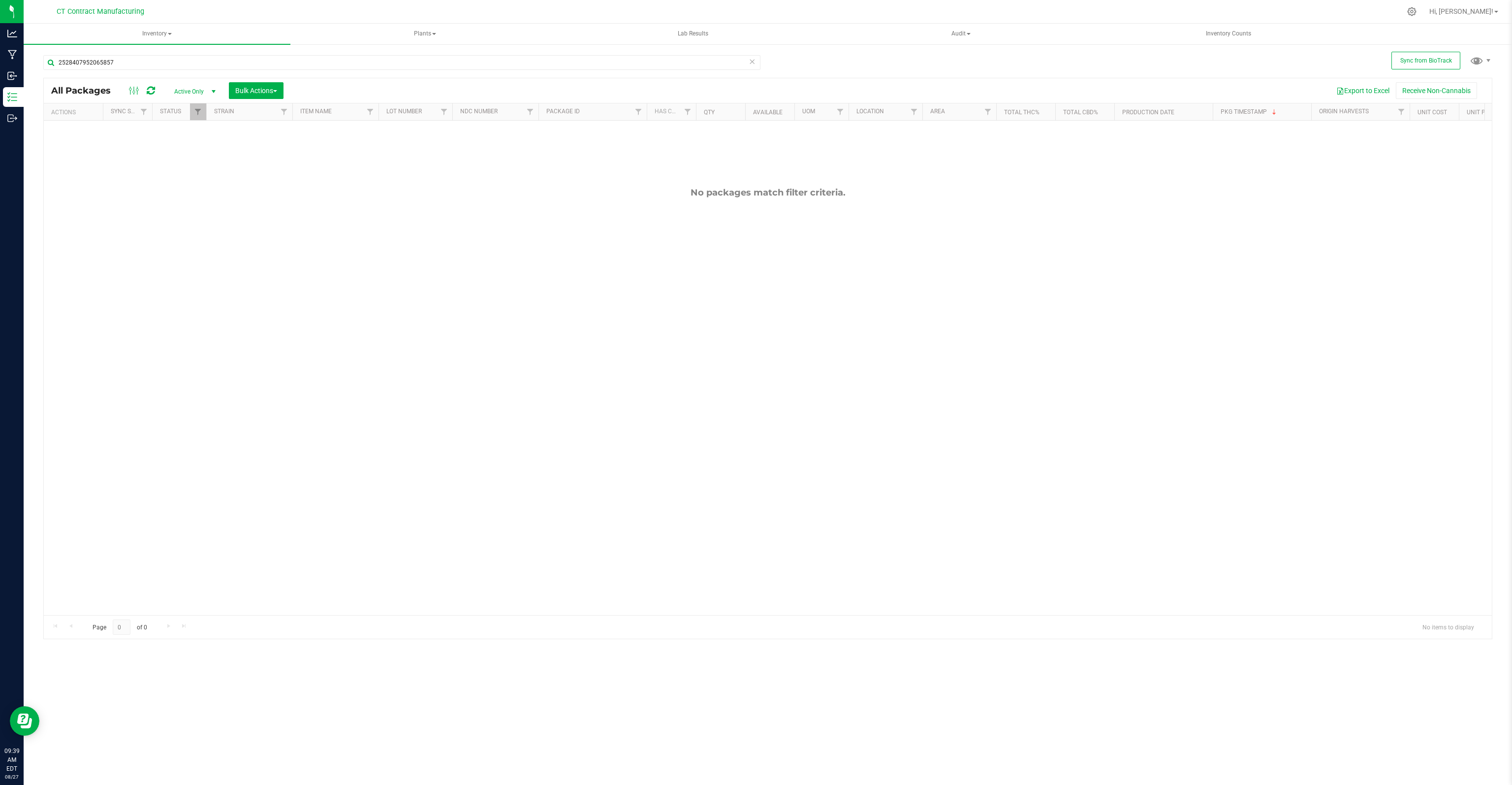
click at [218, 95] on span "select" at bounding box center [213, 91] width 12 height 14
click at [181, 150] on li "All" at bounding box center [193, 152] width 53 height 15
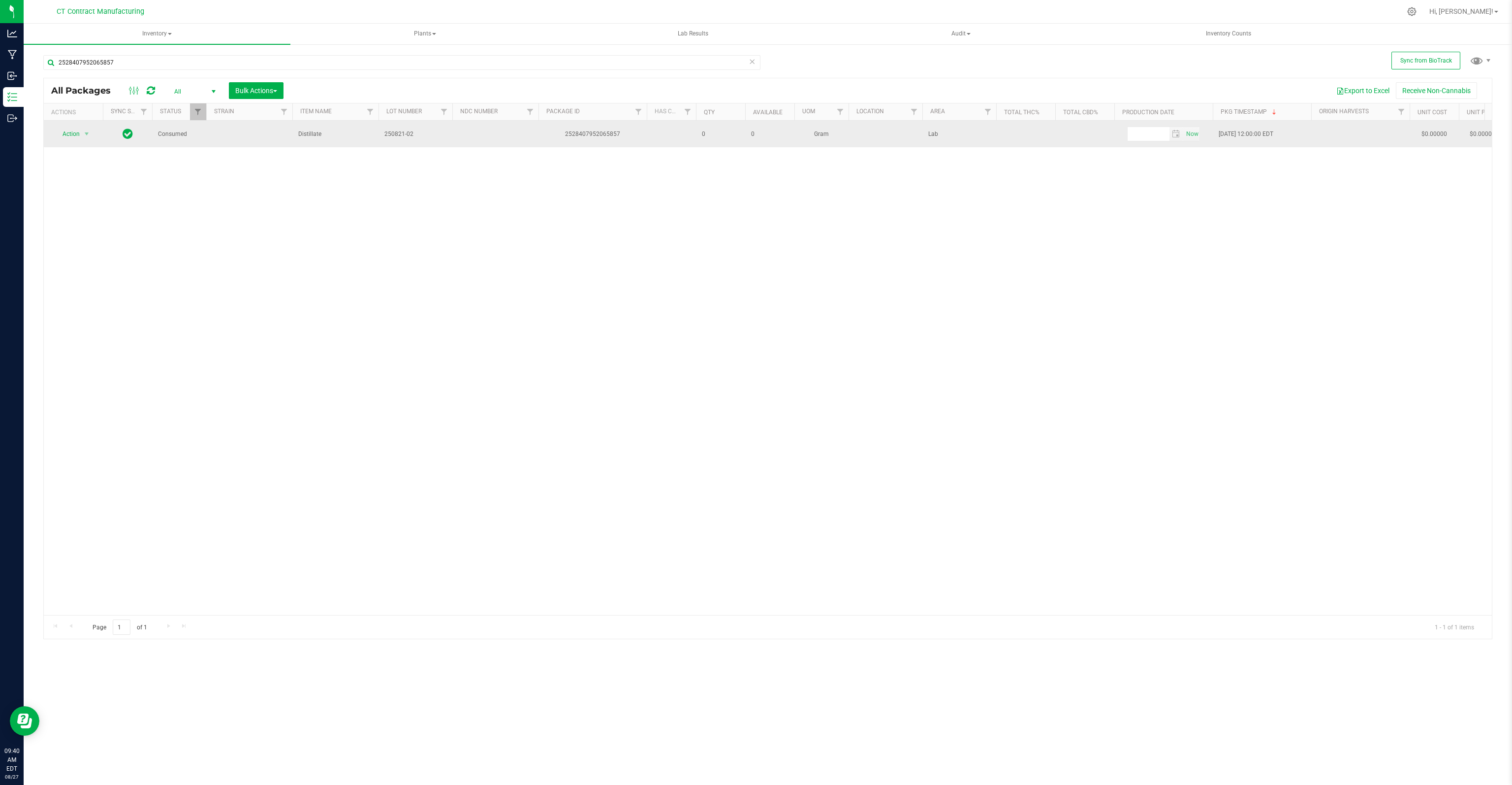
click at [592, 130] on div "2528407952065857" at bounding box center [593, 134] width 111 height 9
click at [85, 131] on span "select" at bounding box center [86, 133] width 7 height 7
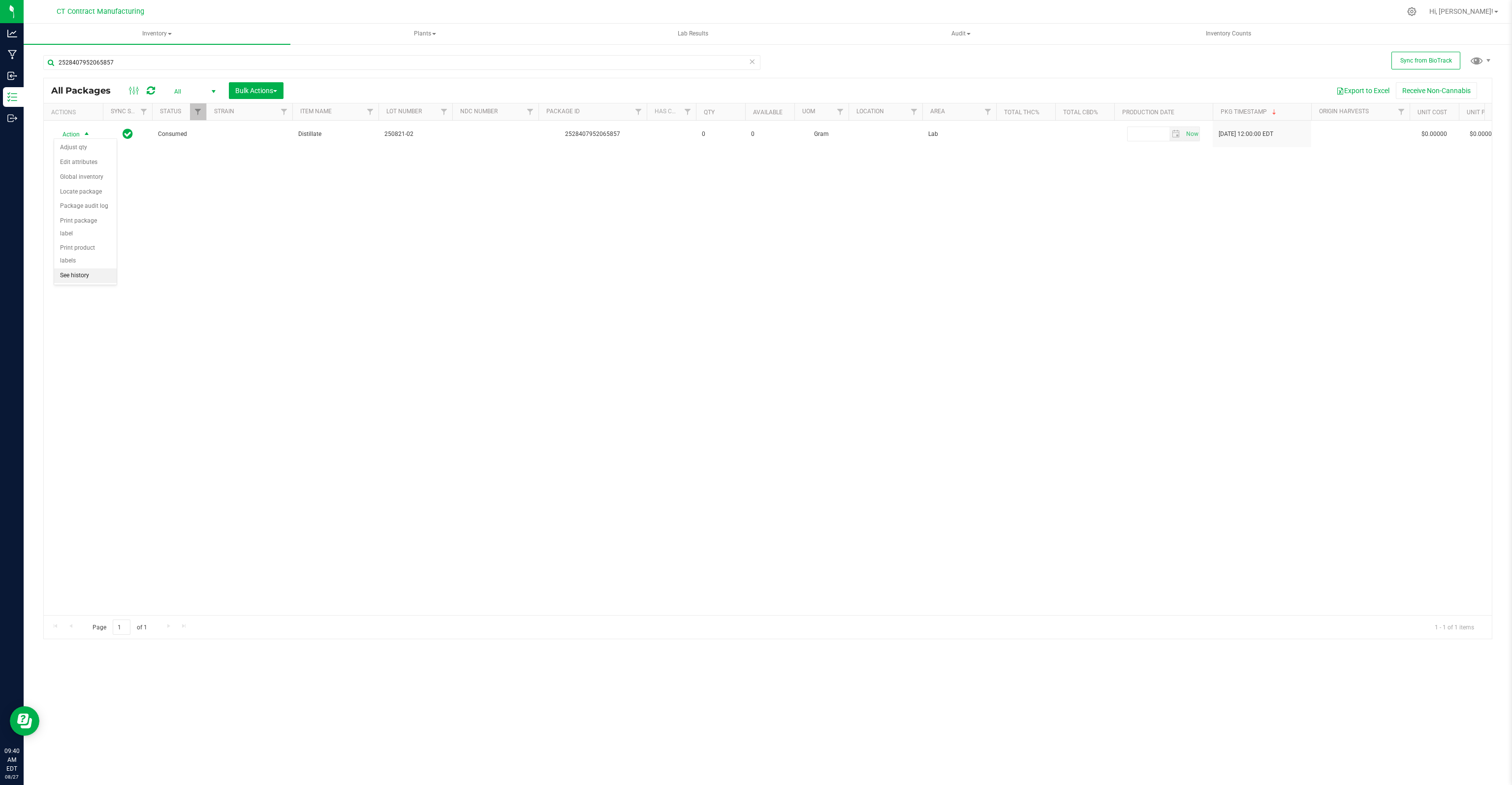
click at [76, 268] on li "See history" at bounding box center [85, 276] width 62 height 15
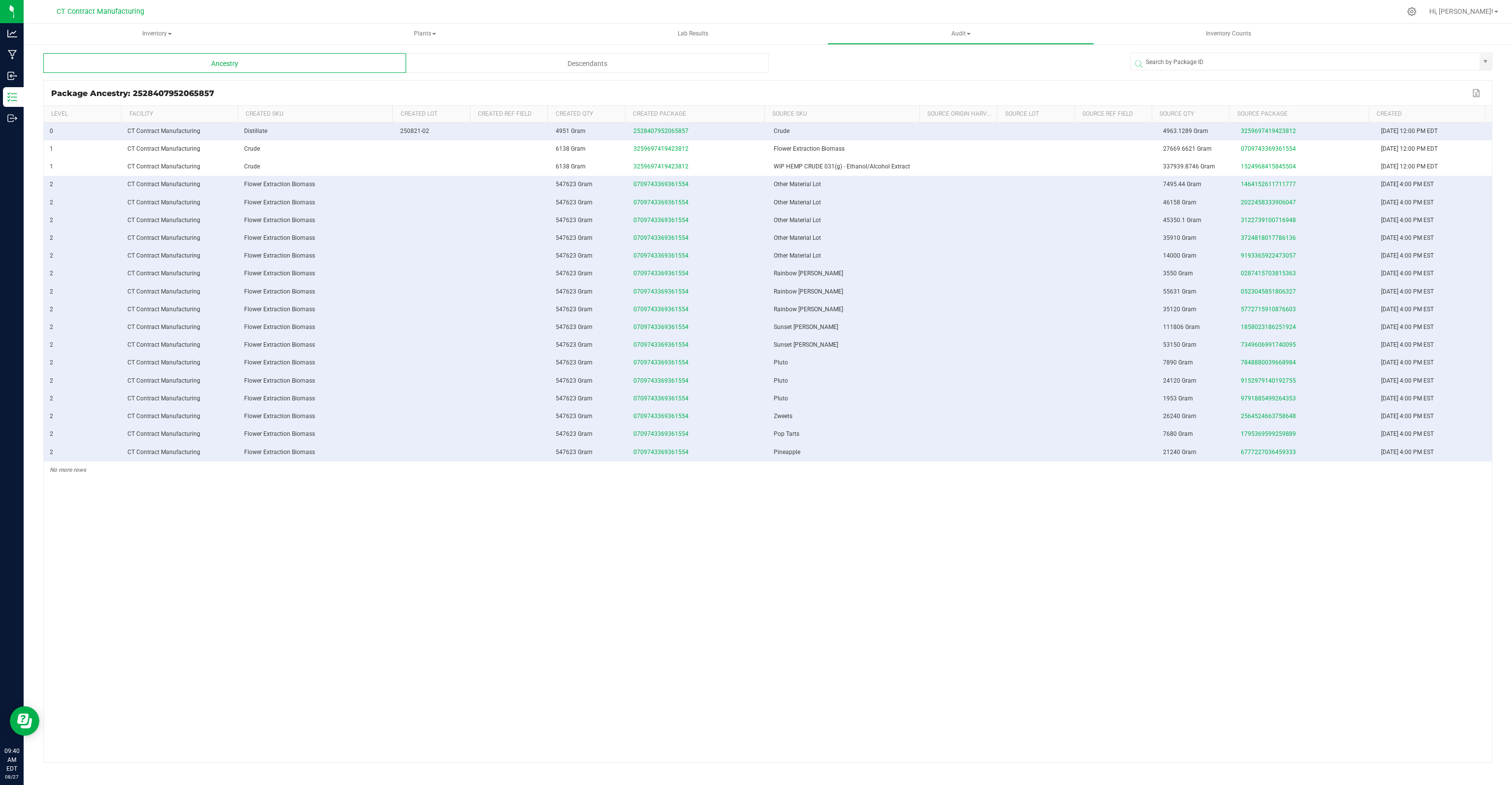
click at [609, 65] on div "Descendants" at bounding box center [587, 63] width 363 height 20
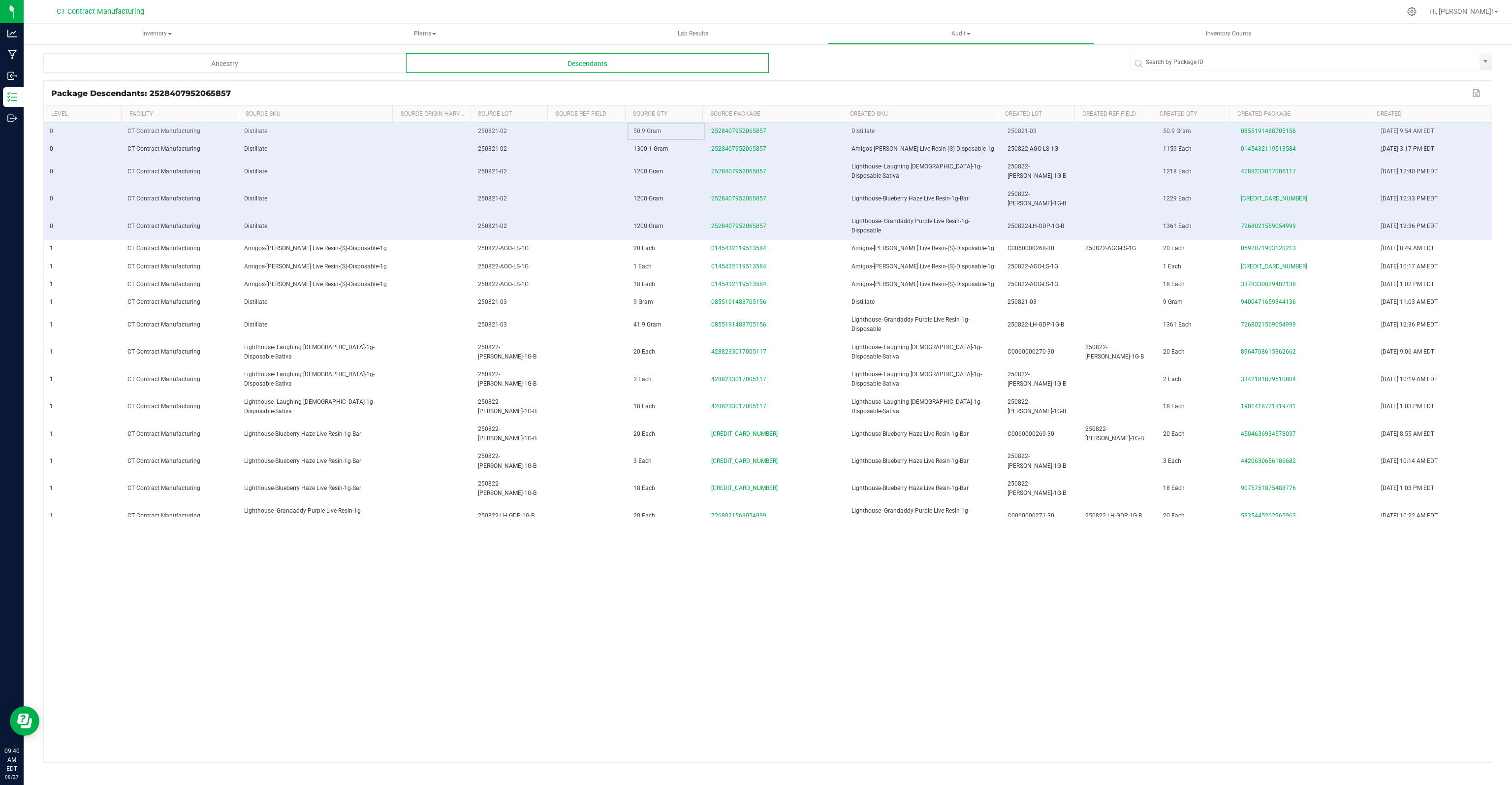
drag, startPoint x: 668, startPoint y: 134, endPoint x: 617, endPoint y: 132, distance: 51.0
click at [617, 132] on tr "0 CT Contract Manufacturing Distillate 250821-02 50.9 Gram 2528407952065857 Dis…" at bounding box center [768, 131] width 1448 height 17
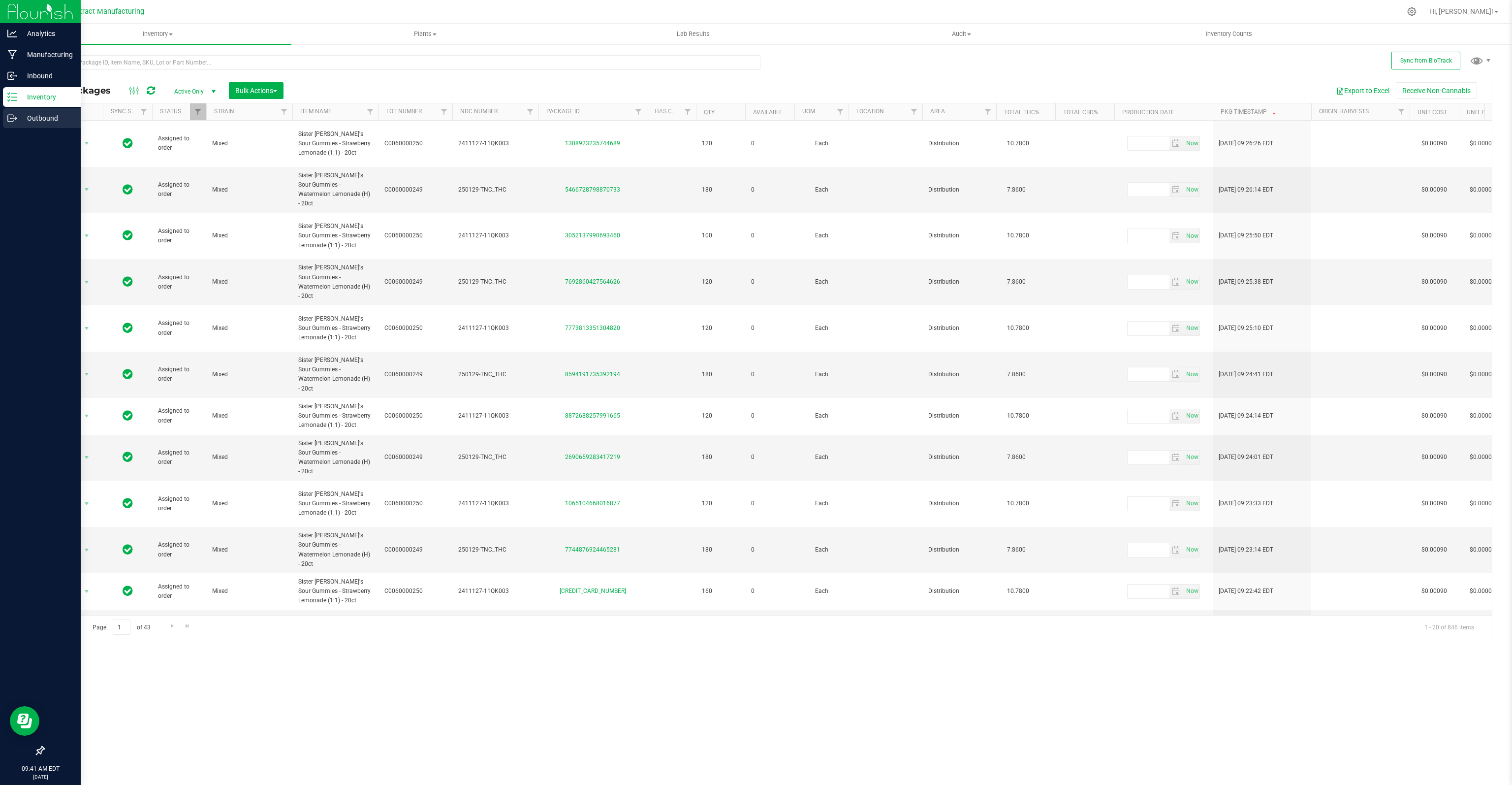
click at [30, 118] on p "Outbound" at bounding box center [46, 118] width 59 height 12
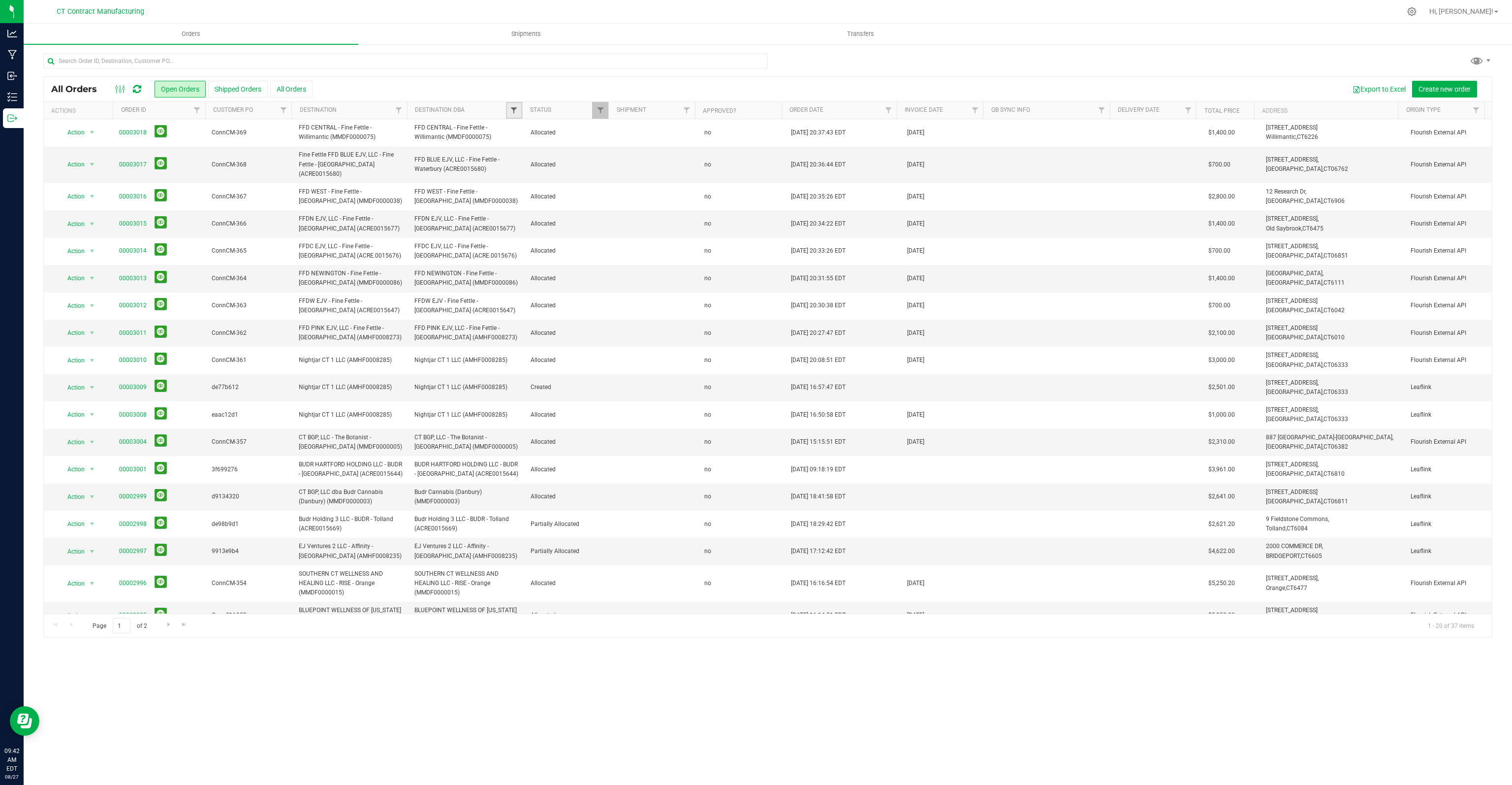
click at [510, 107] on span "Filter" at bounding box center [513, 110] width 7 height 7
type input "analy"
click at [535, 158] on li "Analytics Labs CT LLC (ACTL0000005)" at bounding box center [573, 155] width 123 height 10
click at [519, 155] on input "Analytics Labs CT LLC (ACTL0000005)" at bounding box center [519, 155] width 7 height 7
checkbox input "true"
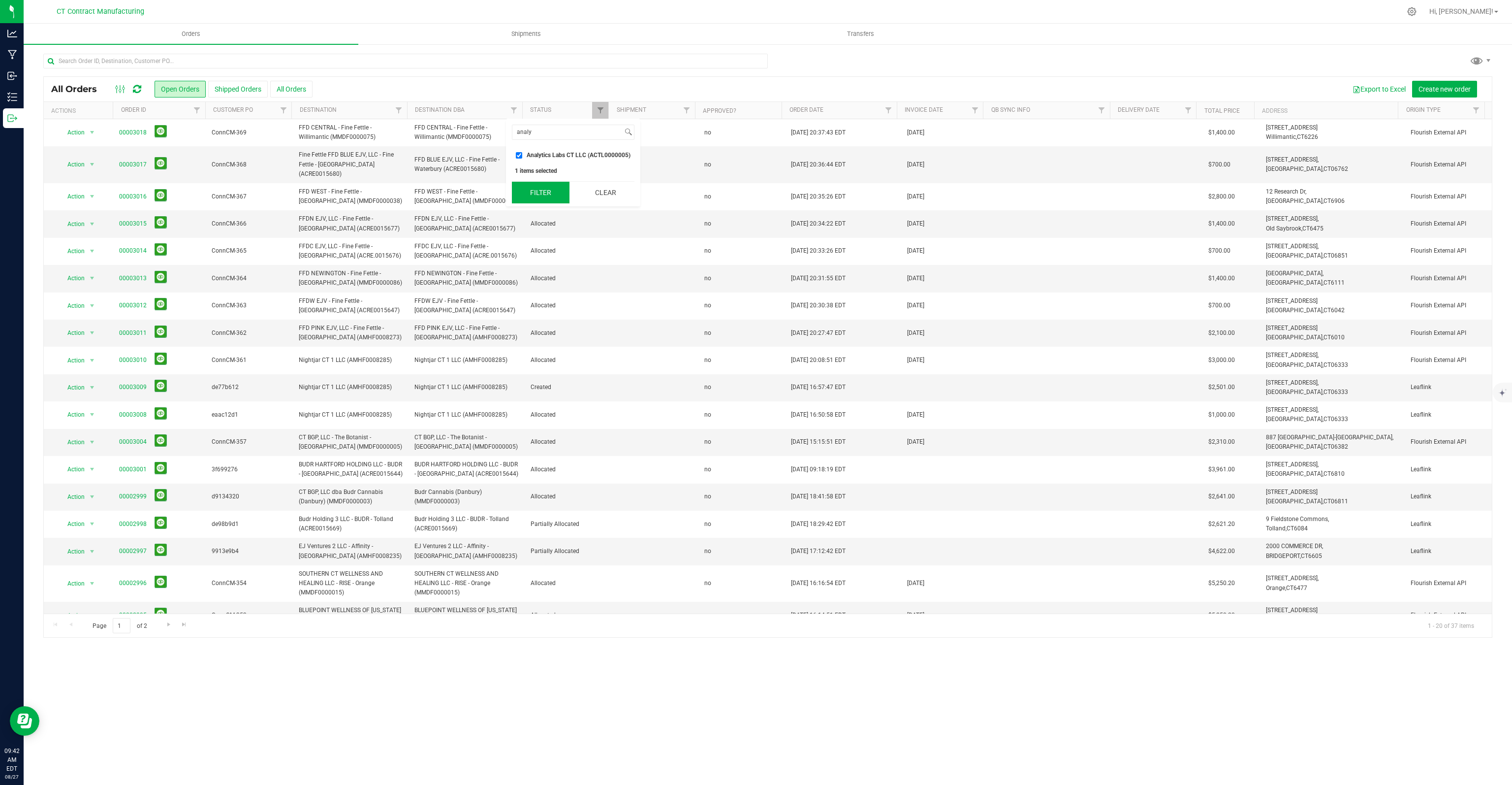
click at [534, 194] on button "Filter" at bounding box center [540, 193] width 57 height 22
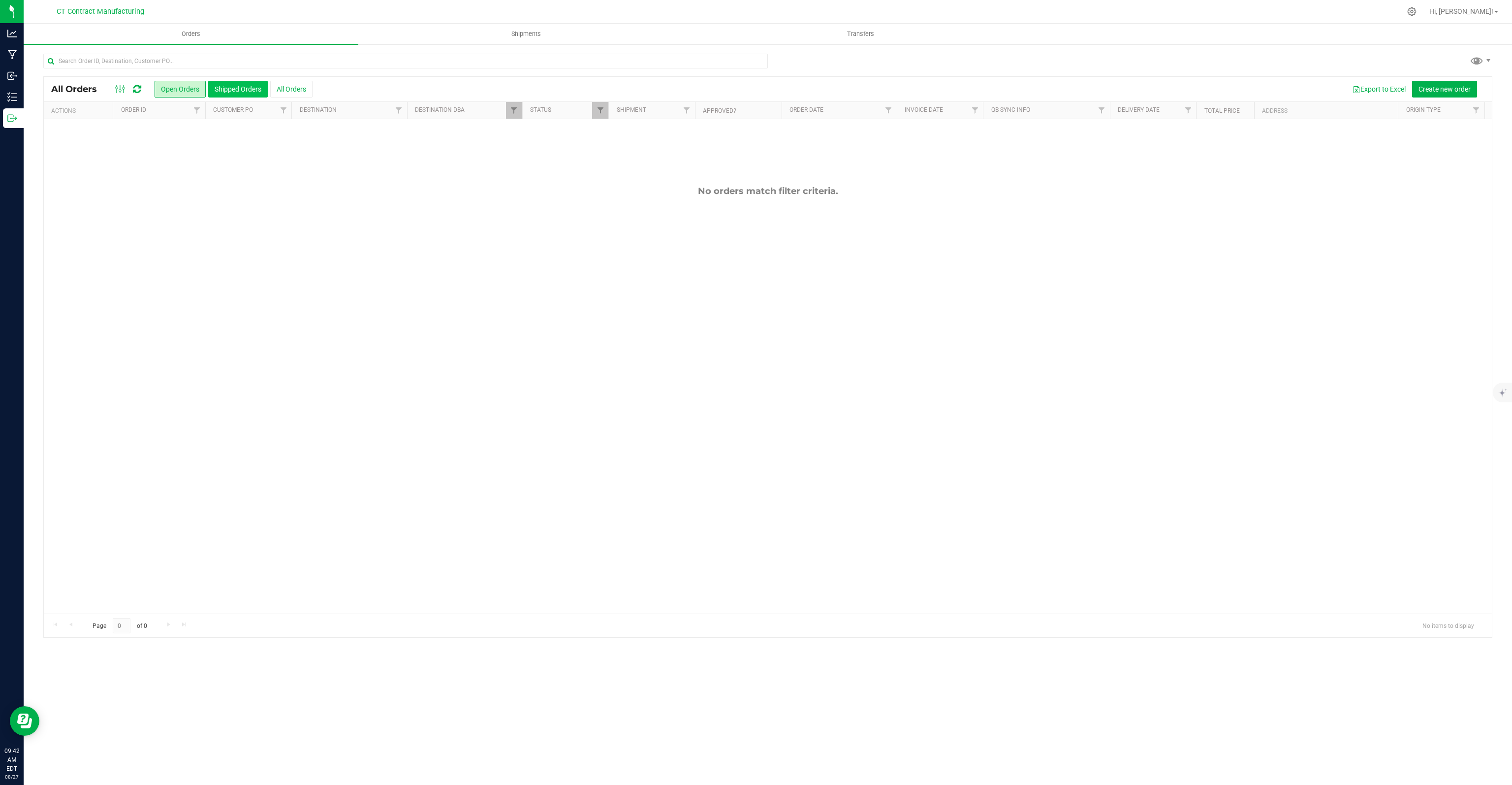
click at [232, 89] on button "Shipped Orders" at bounding box center [238, 89] width 60 height 17
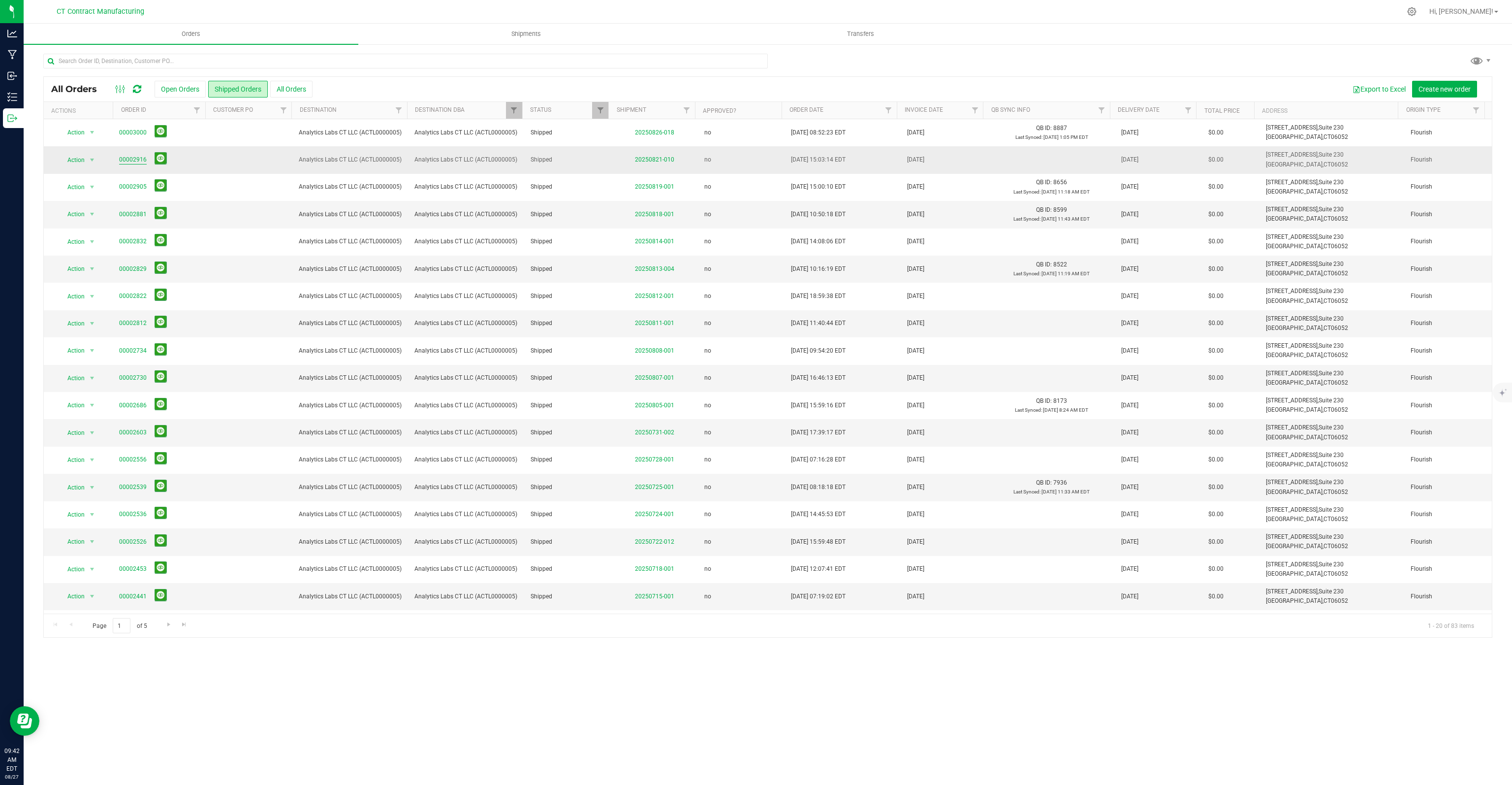
click at [135, 159] on link "00002916" at bounding box center [132, 159] width 27 height 9
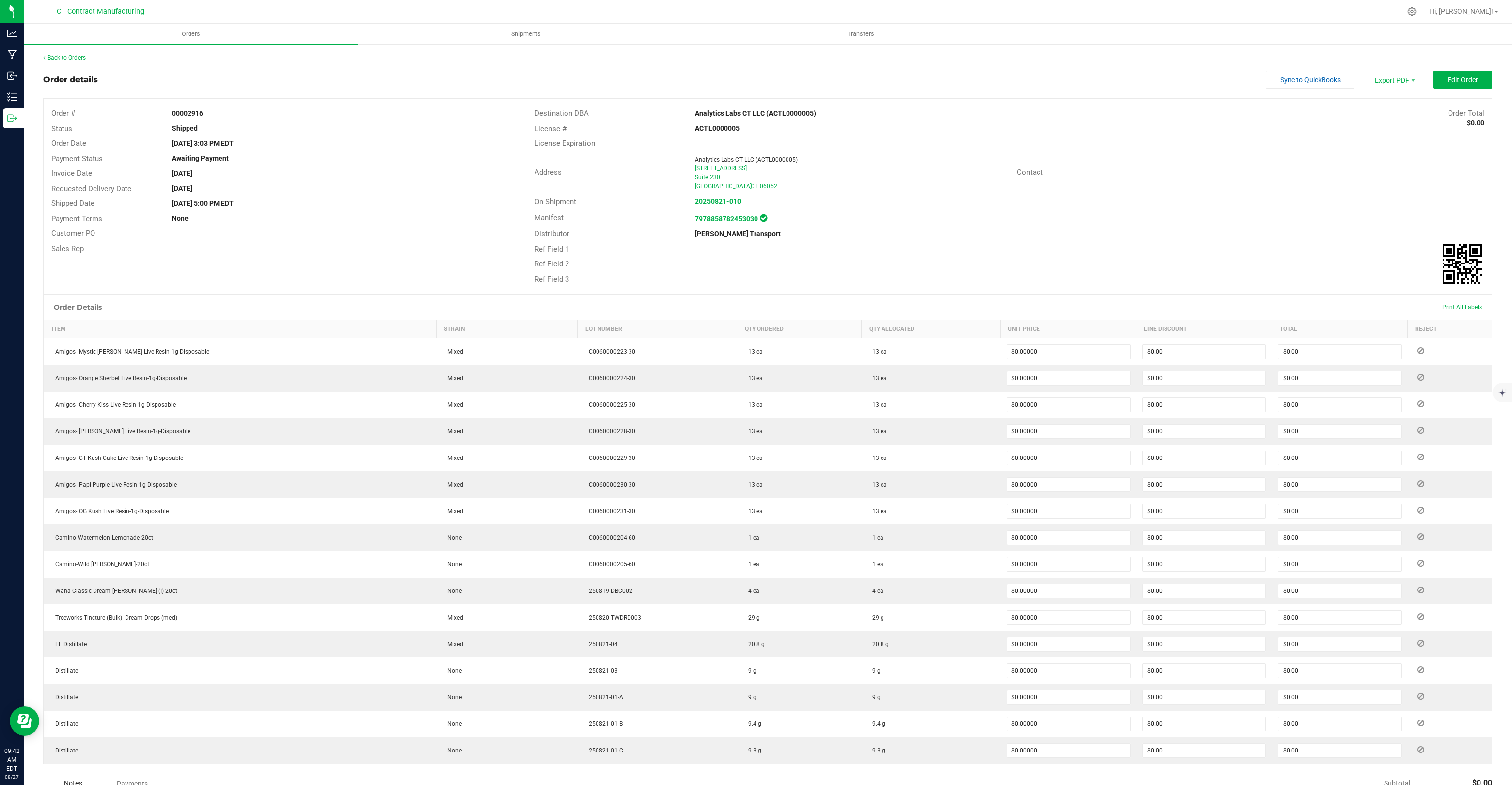
scroll to position [147, 0]
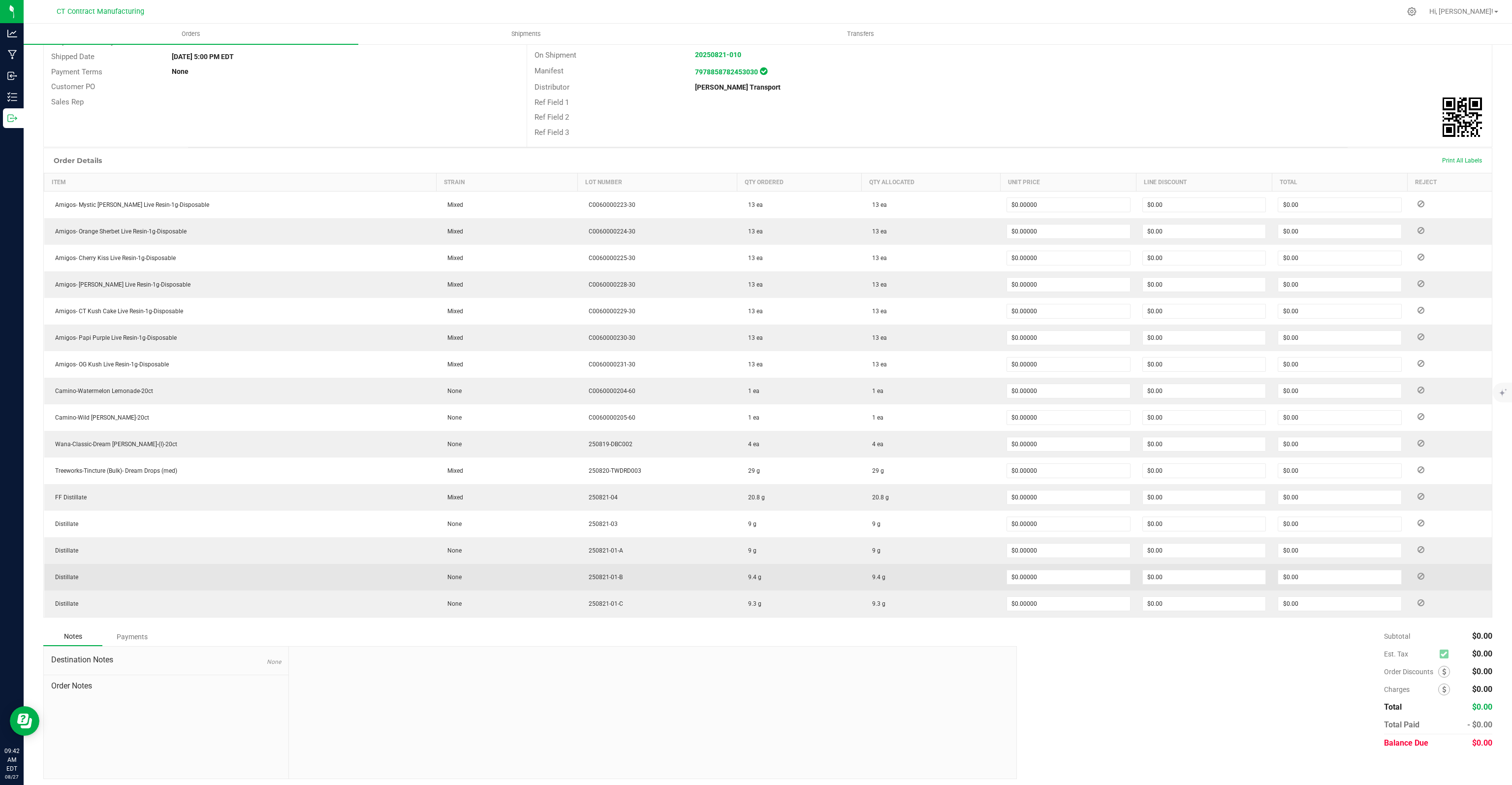
drag, startPoint x: 590, startPoint y: 573, endPoint x: 541, endPoint y: 584, distance: 50.2
click at [578, 584] on td "250821-01-B" at bounding box center [658, 577] width 159 height 27
copy span "250821-01-B"
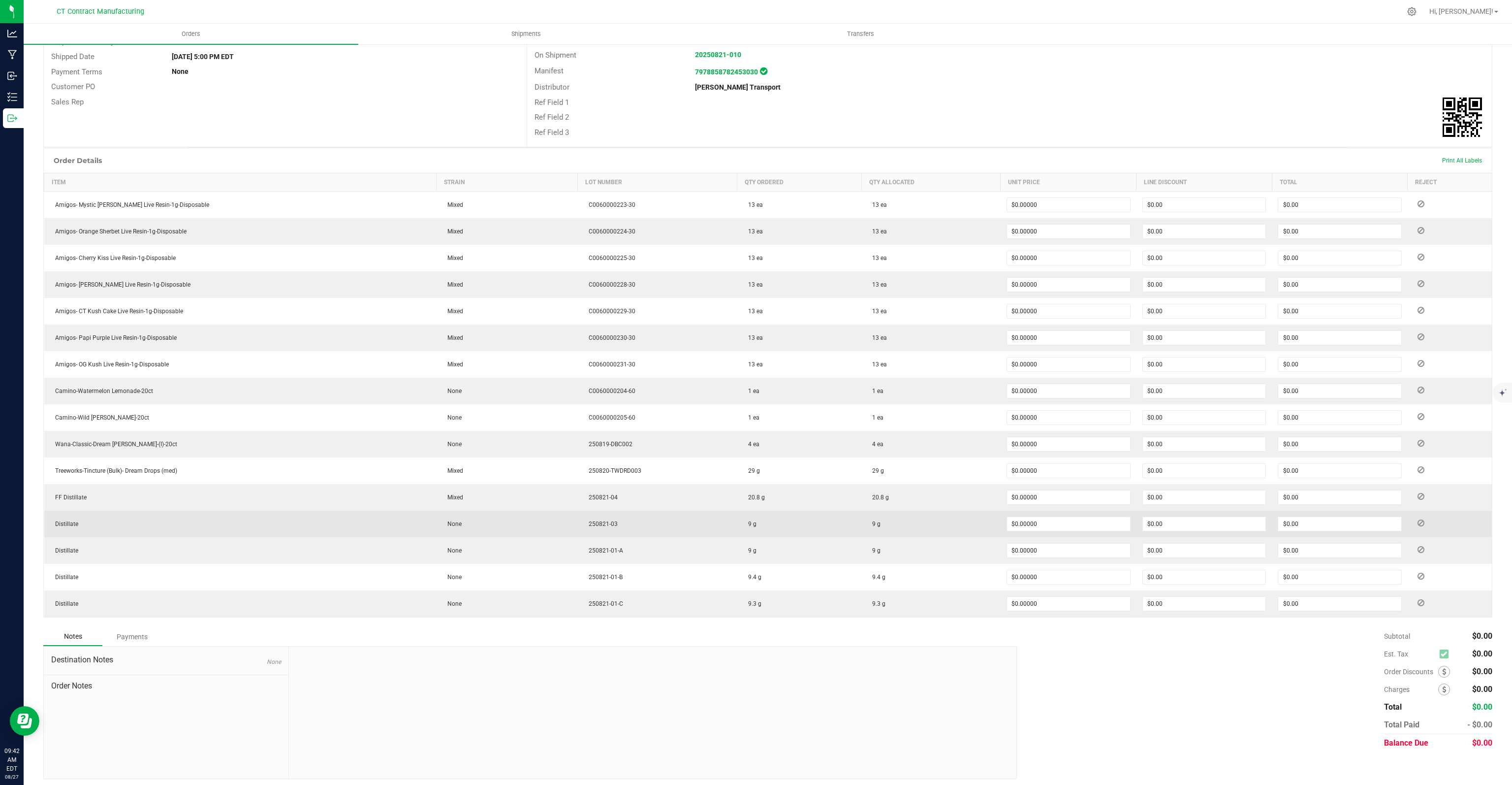
scroll to position [0, 0]
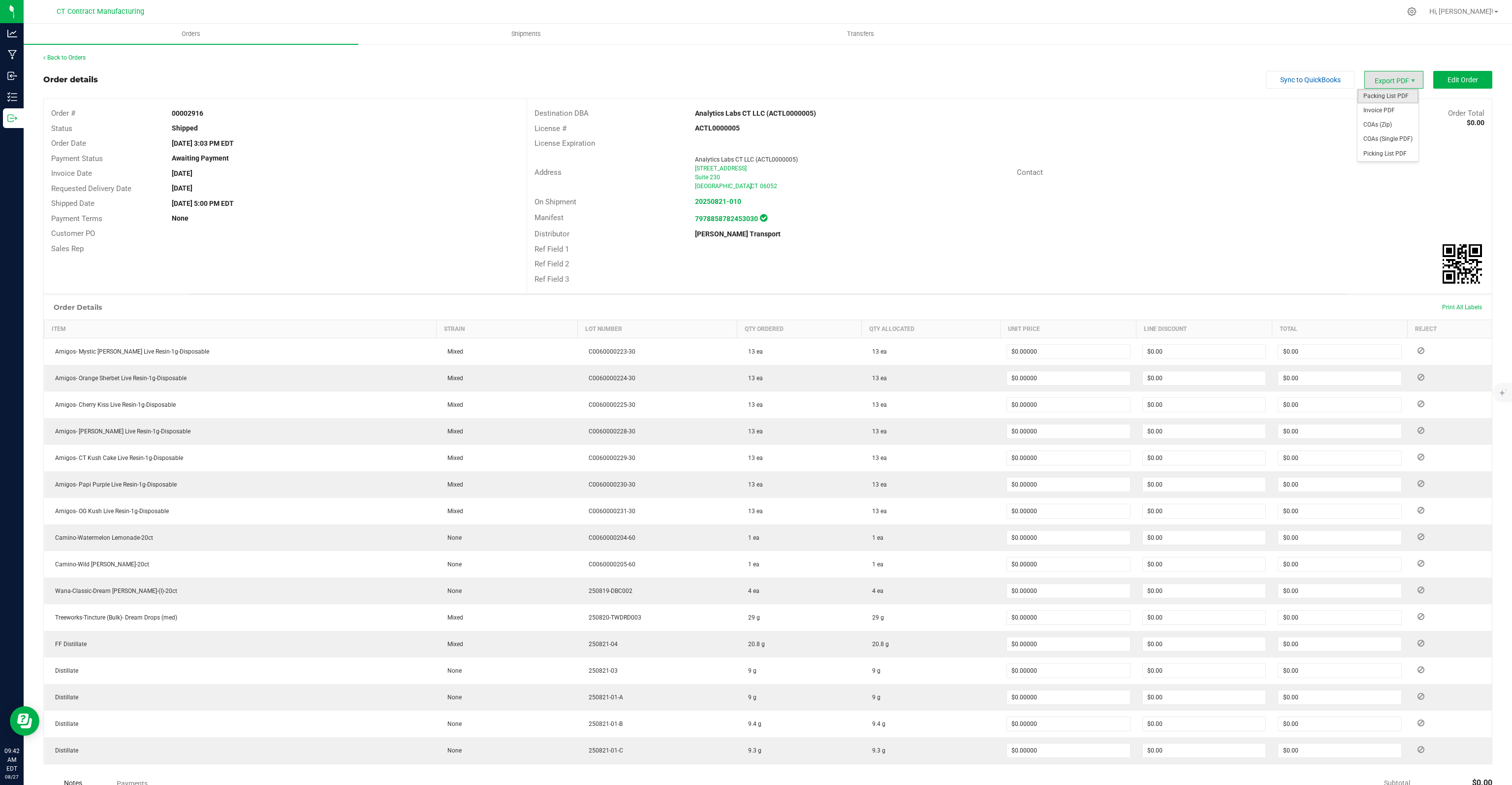
click at [1402, 96] on span "Packing List PDF" at bounding box center [1387, 96] width 61 height 14
click at [75, 56] on link "Back to Orders" at bounding box center [64, 57] width 42 height 7
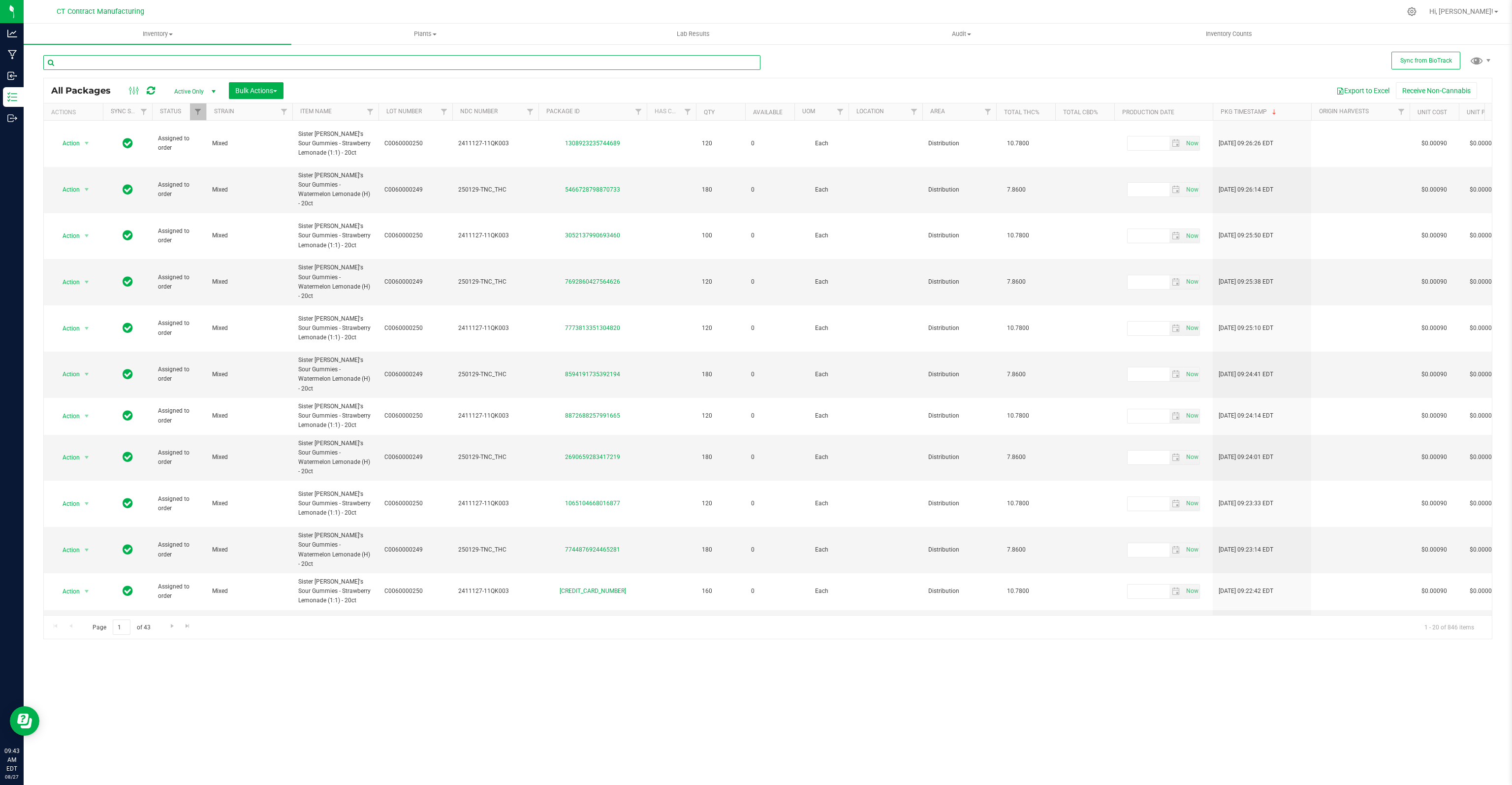
click at [143, 64] on input "text" at bounding box center [402, 62] width 717 height 15
paste input "9926735244895184"
type input "9926735244895184"
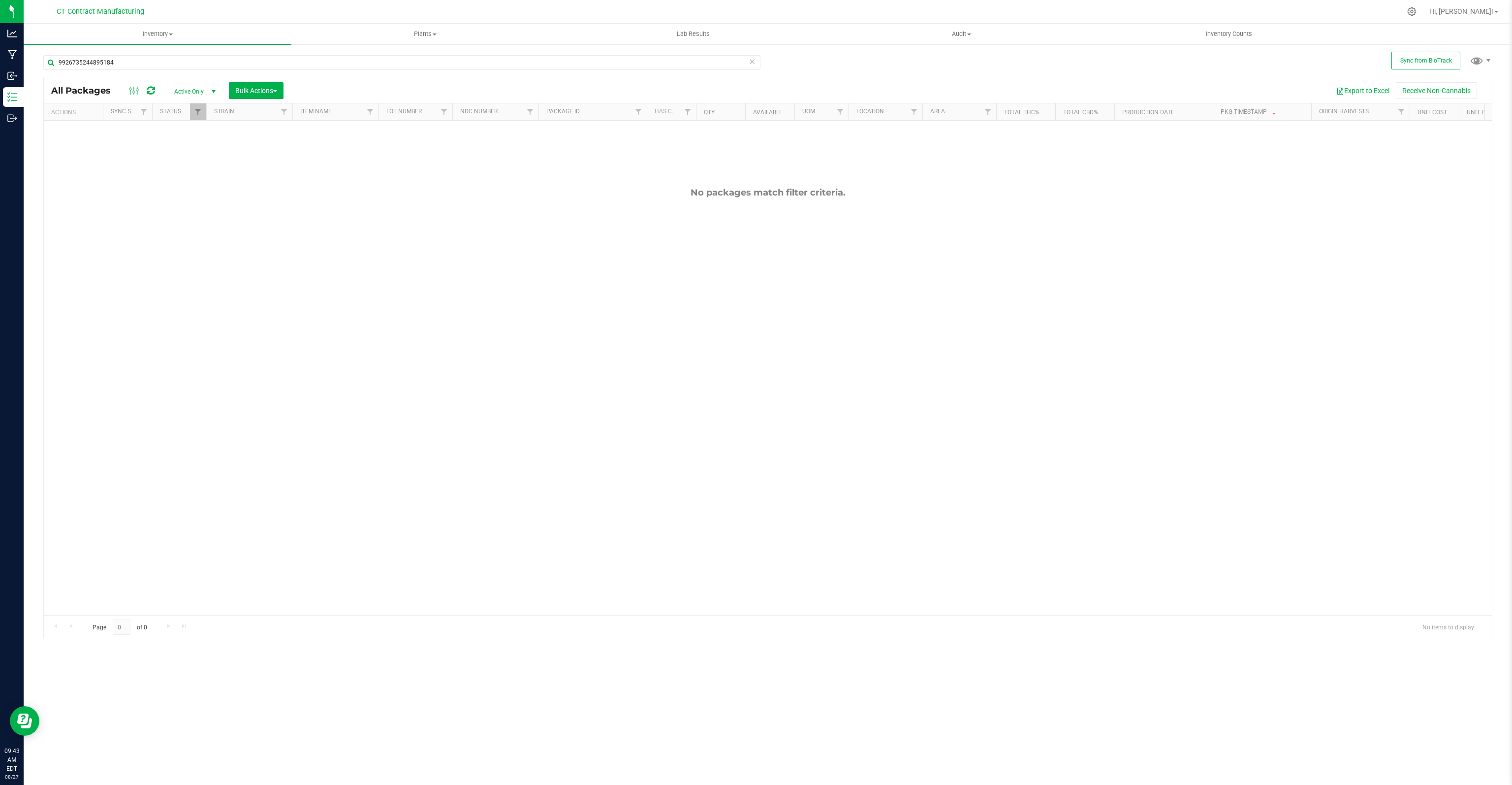
click at [201, 95] on span "Active Only" at bounding box center [193, 91] width 54 height 14
click at [183, 150] on li "All" at bounding box center [193, 152] width 53 height 15
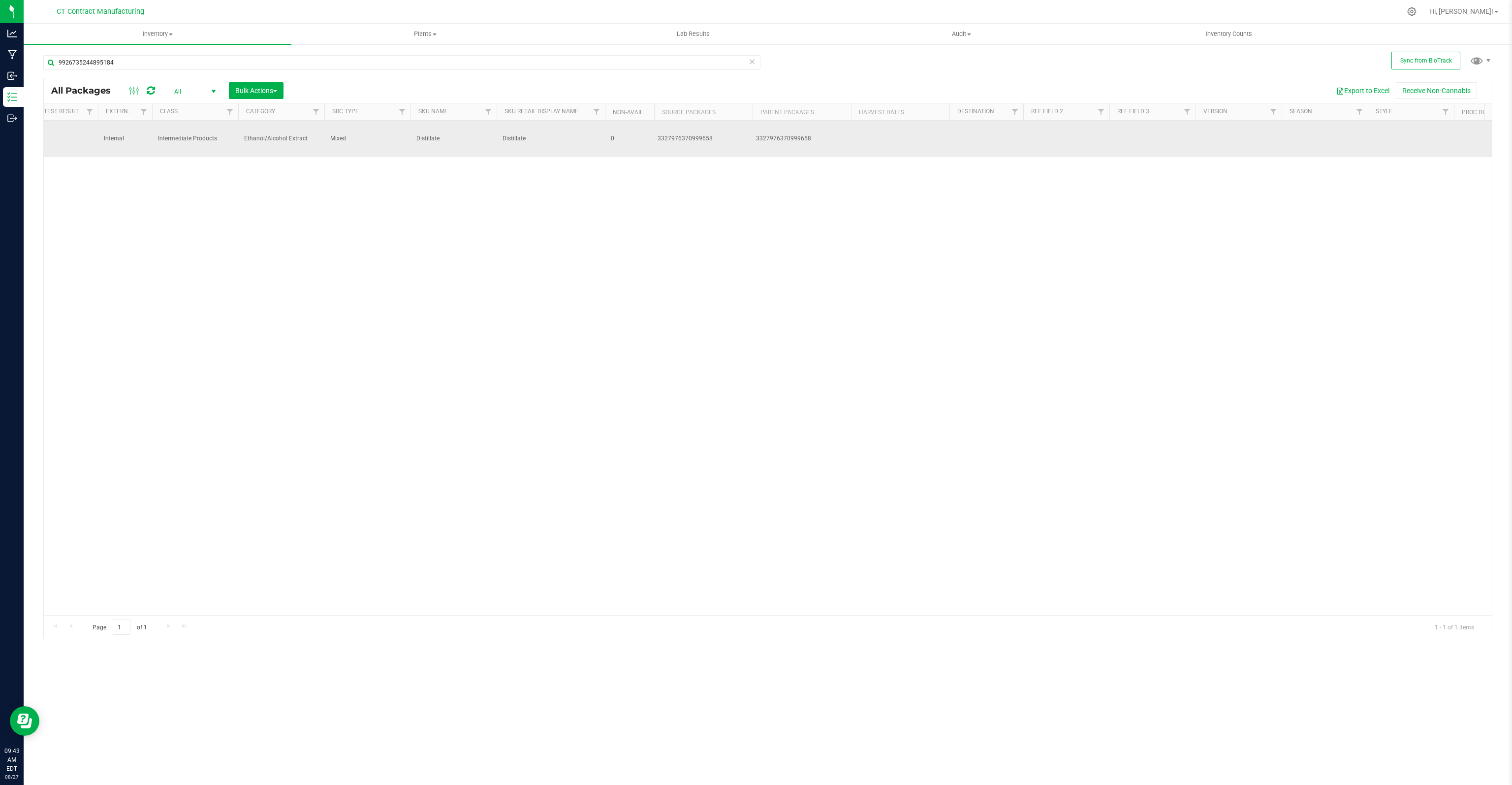
click at [697, 134] on div "3327976370999658" at bounding box center [703, 138] width 92 height 9
copy div "3327976370999658"
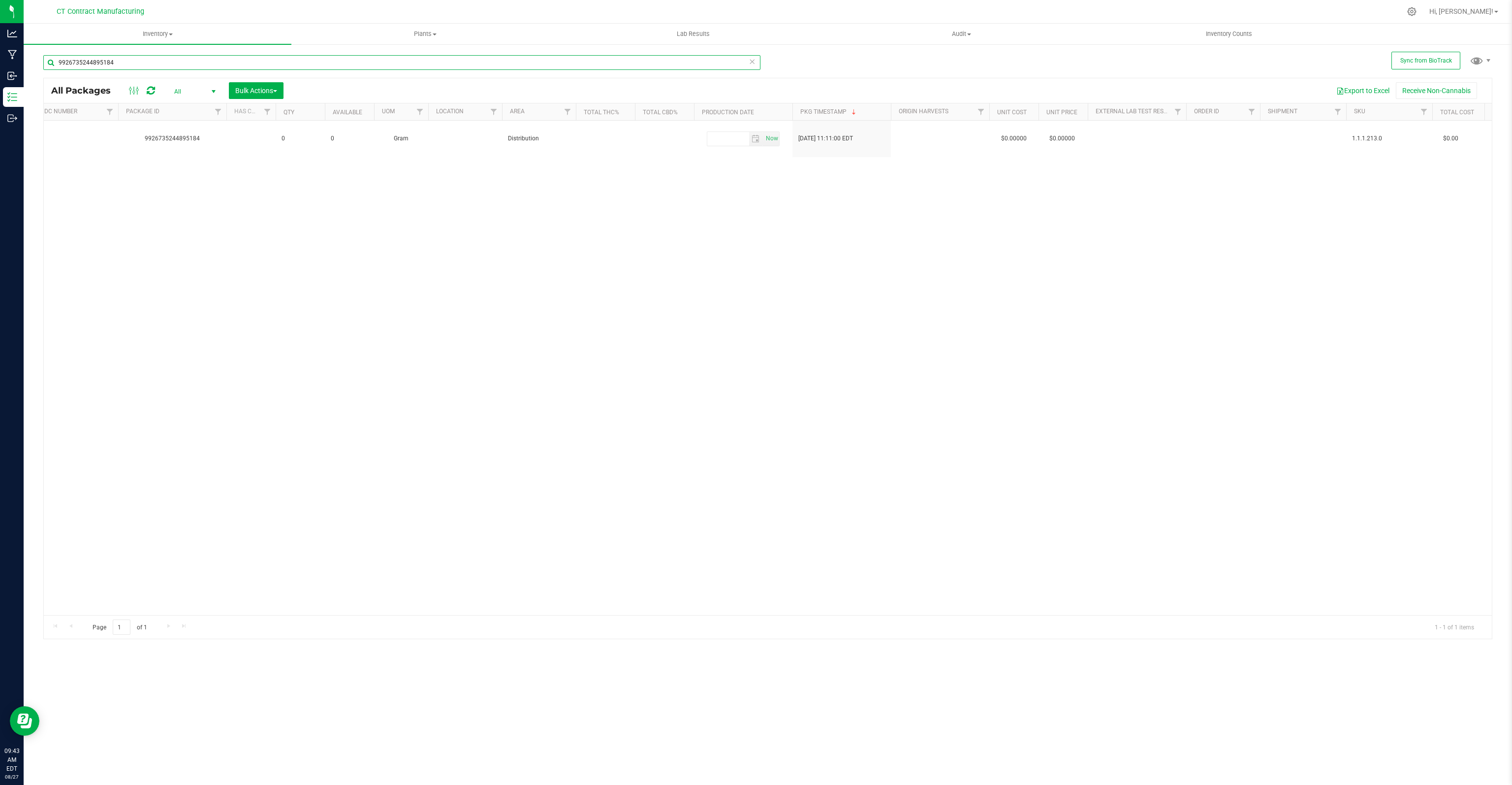
click at [89, 65] on input "9926735244895184" at bounding box center [402, 62] width 717 height 15
paste input "3327976370999658"
click at [78, 61] on input "3327976370999658" at bounding box center [402, 62] width 717 height 15
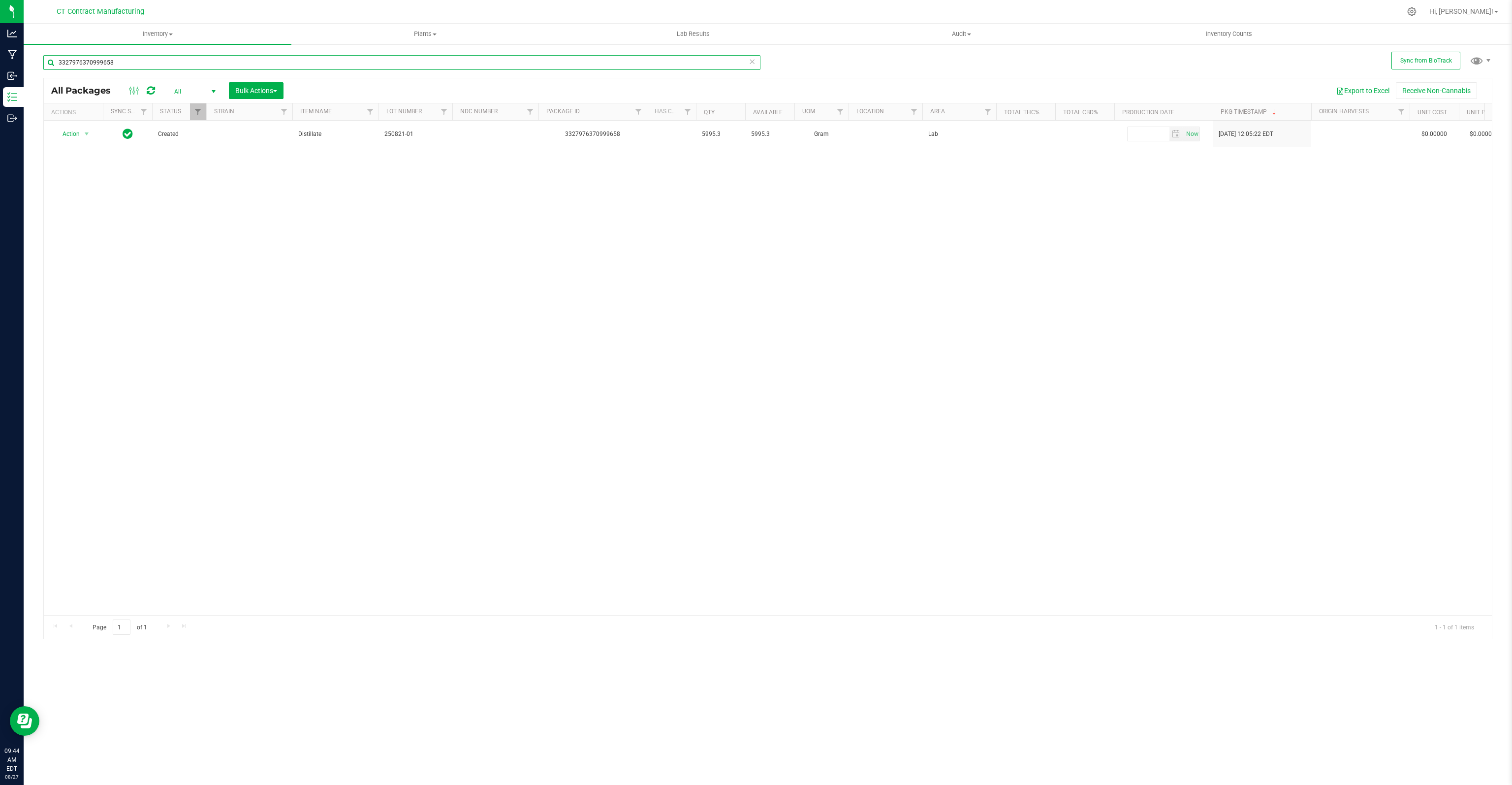
paste input "240906982579182"
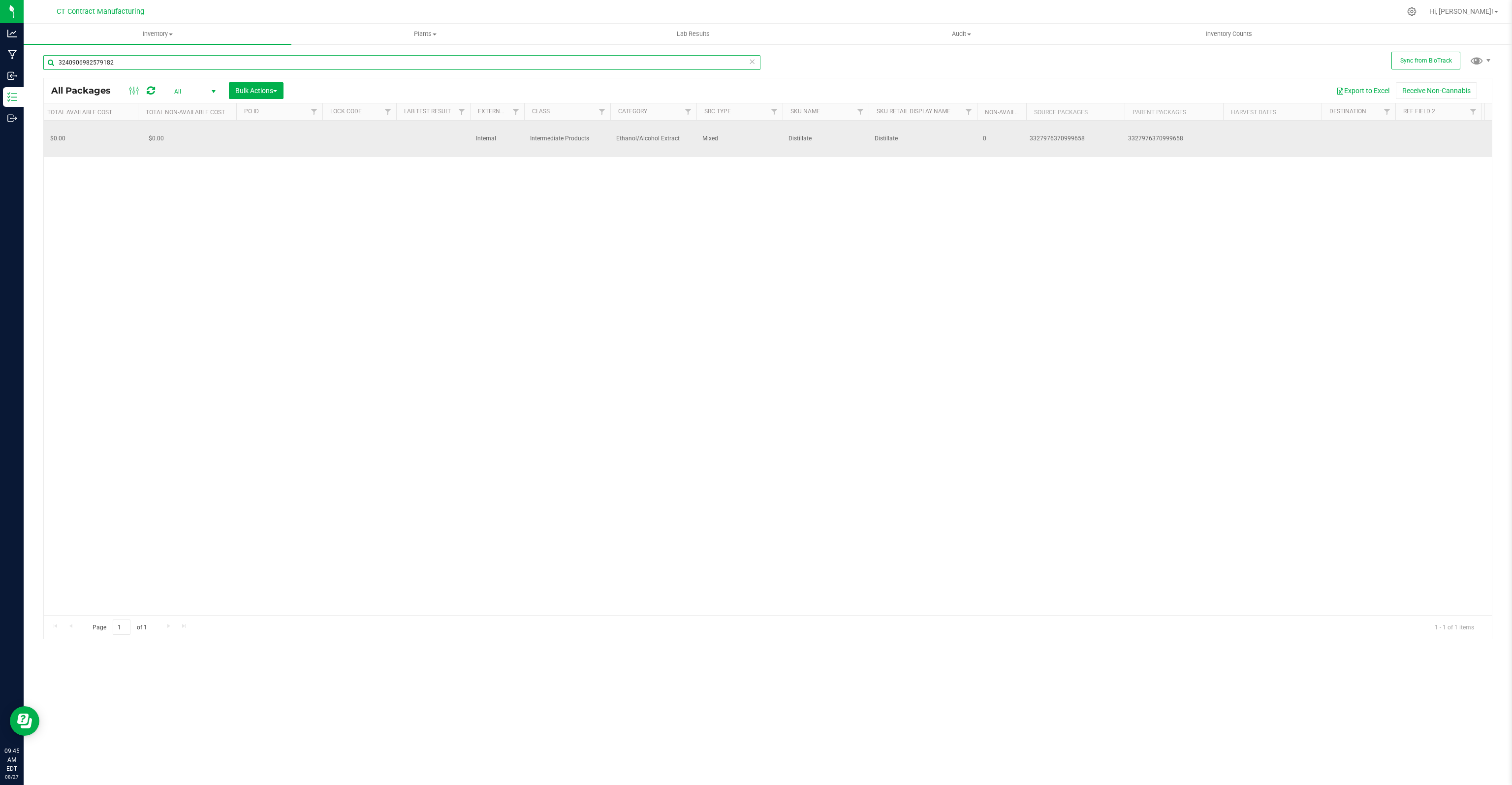
scroll to position [0, 2025]
click at [1039, 134] on div "3327976370999658" at bounding box center [1059, 138] width 92 height 9
copy div "3327976370999658"
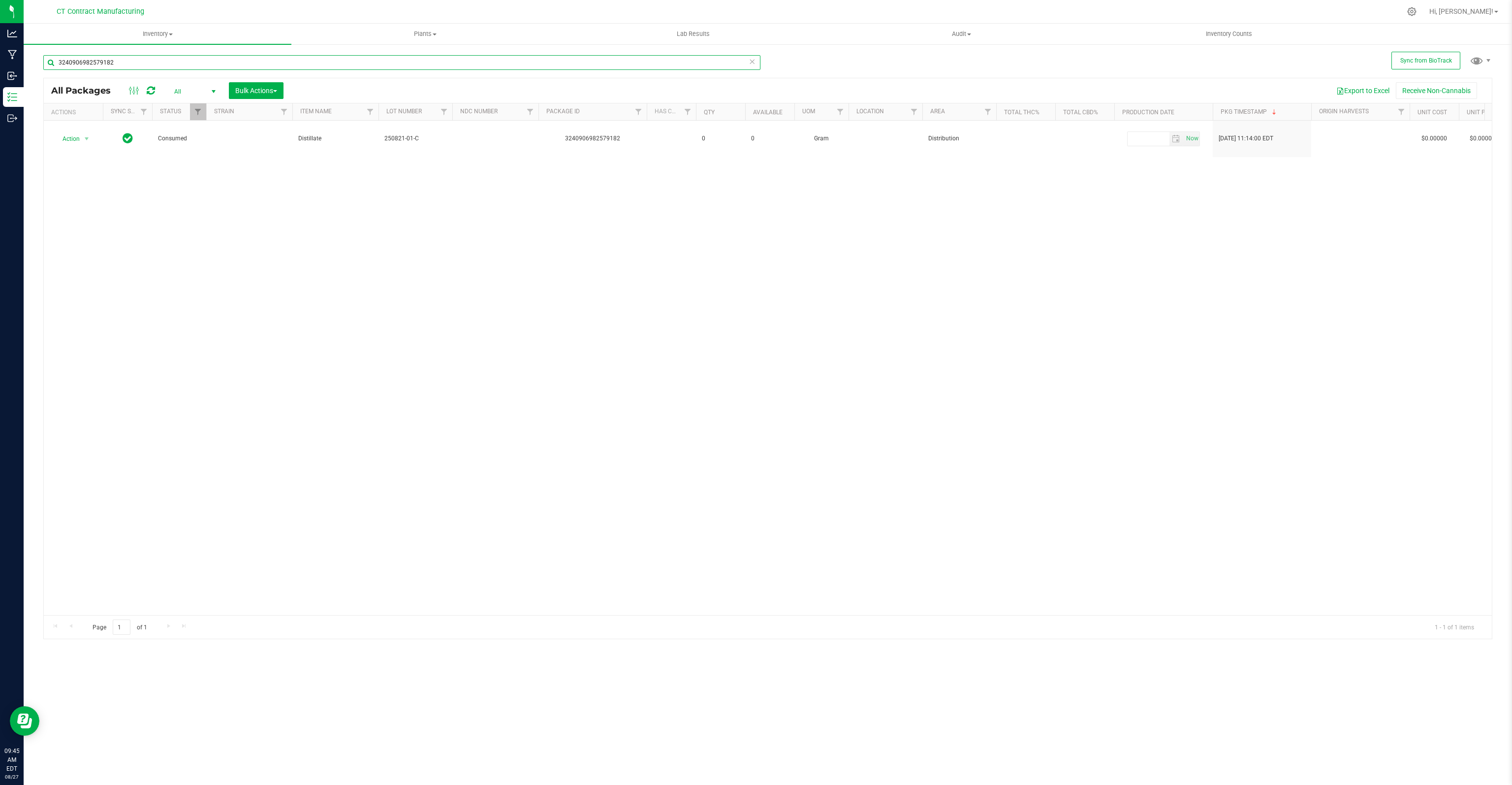
click at [76, 61] on input "3240906982579182" at bounding box center [402, 62] width 717 height 15
paste input "327976370999658"
drag, startPoint x: 124, startPoint y: 61, endPoint x: -10, endPoint y: 60, distance: 134.0
click at [0, 60] on html "Analytics Manufacturing Inbound Inventory Outbound 09:46 AM EDT 08/27/2025 08/2…" at bounding box center [756, 392] width 1512 height 785
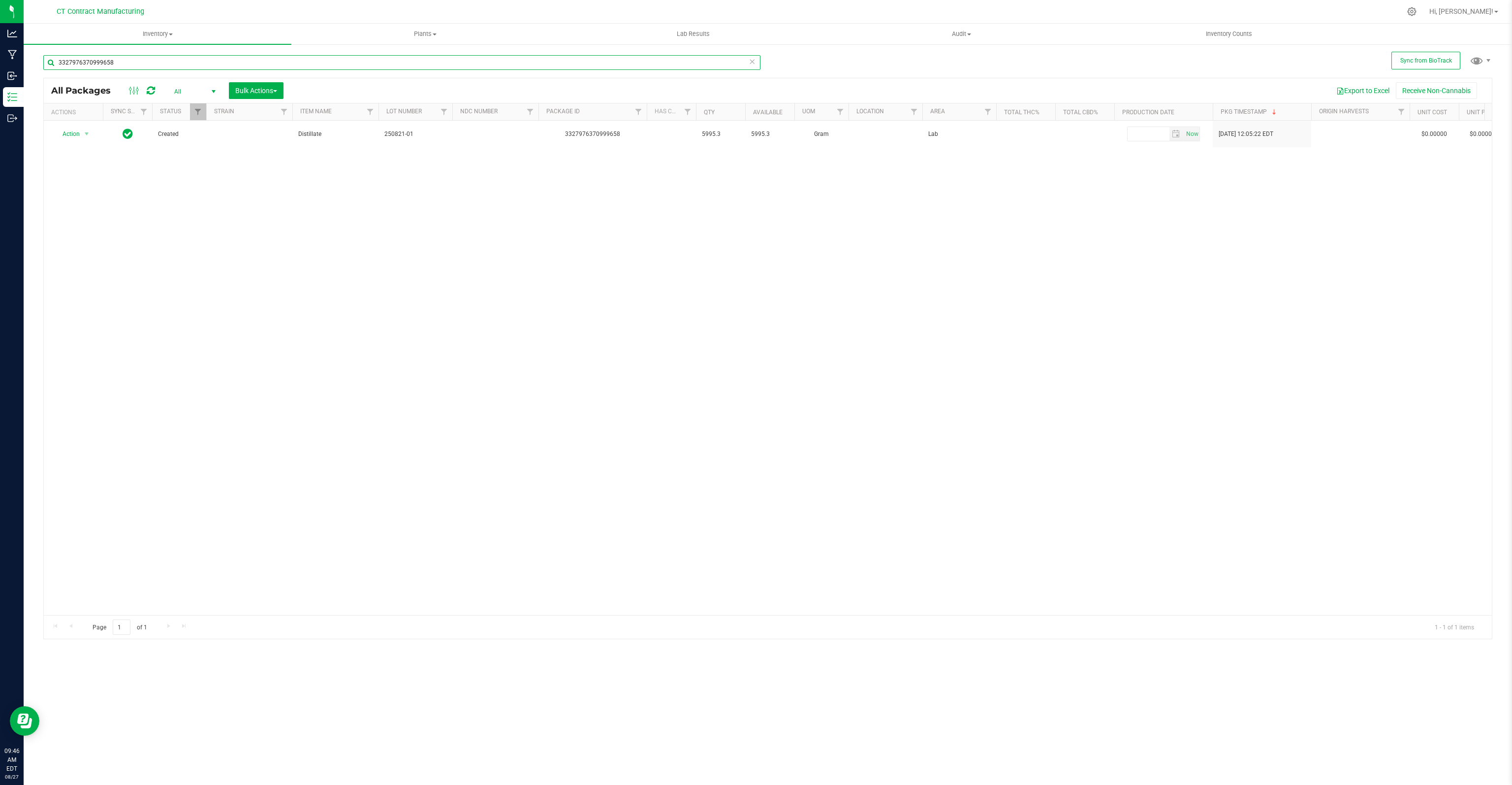
paste input "1778323630154343"
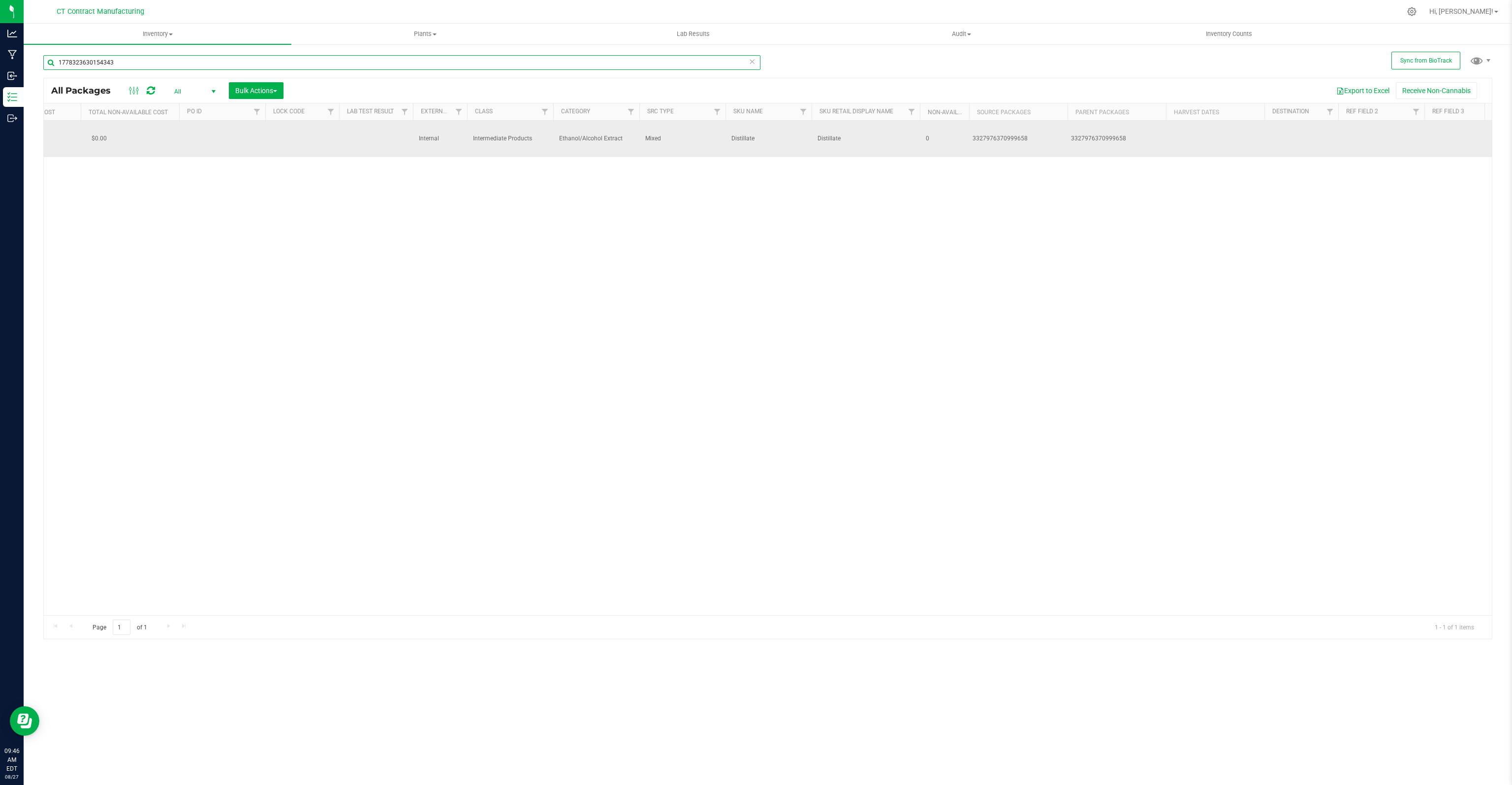
scroll to position [0, 2166]
click at [906, 134] on div "3327976370999658" at bounding box center [917, 138] width 92 height 9
copy div "3327976370999658"
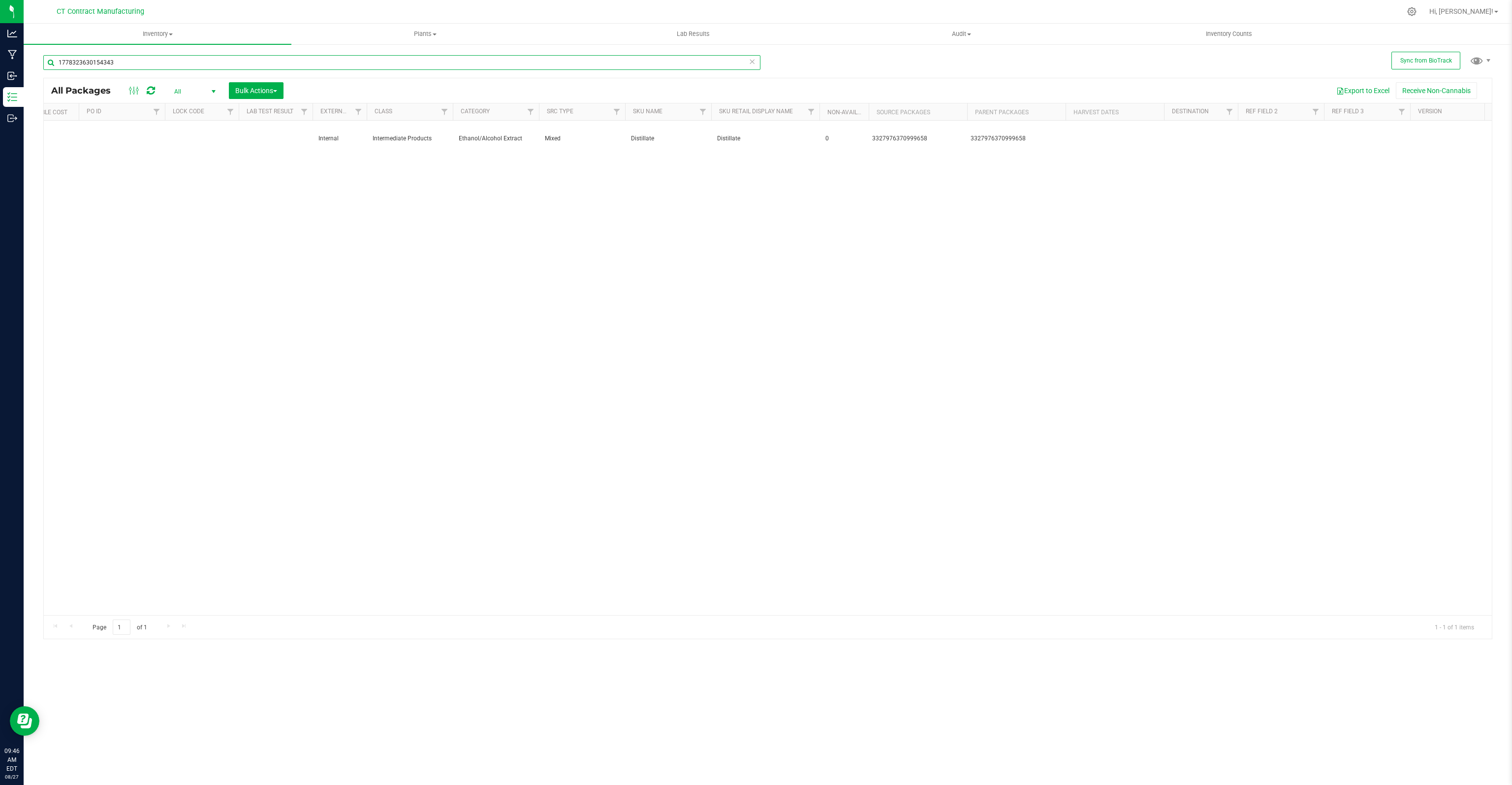
click at [83, 61] on input "1778323630154343" at bounding box center [402, 62] width 717 height 15
paste input "3327976370999658"
type input "3327976370999658"
